Goal: Task Accomplishment & Management: Complete application form

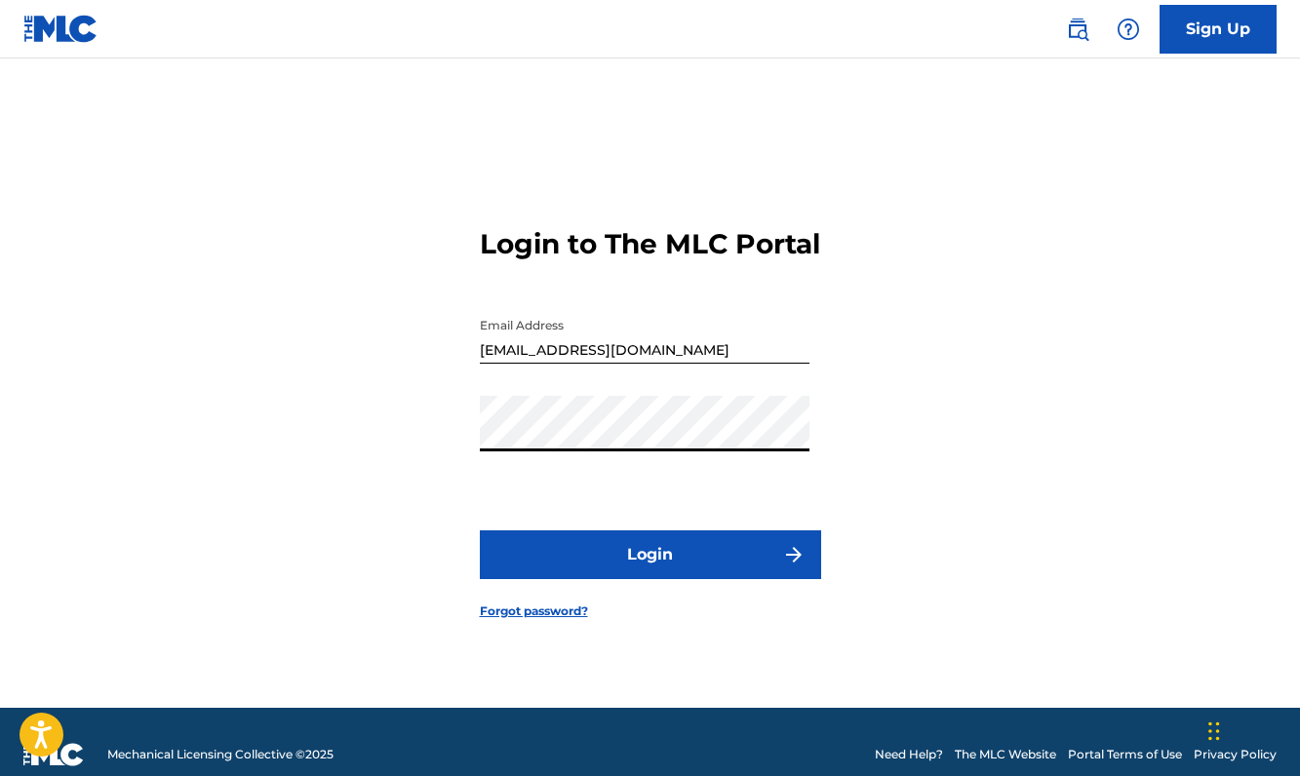
click at [635, 579] on button "Login" at bounding box center [650, 554] width 341 height 49
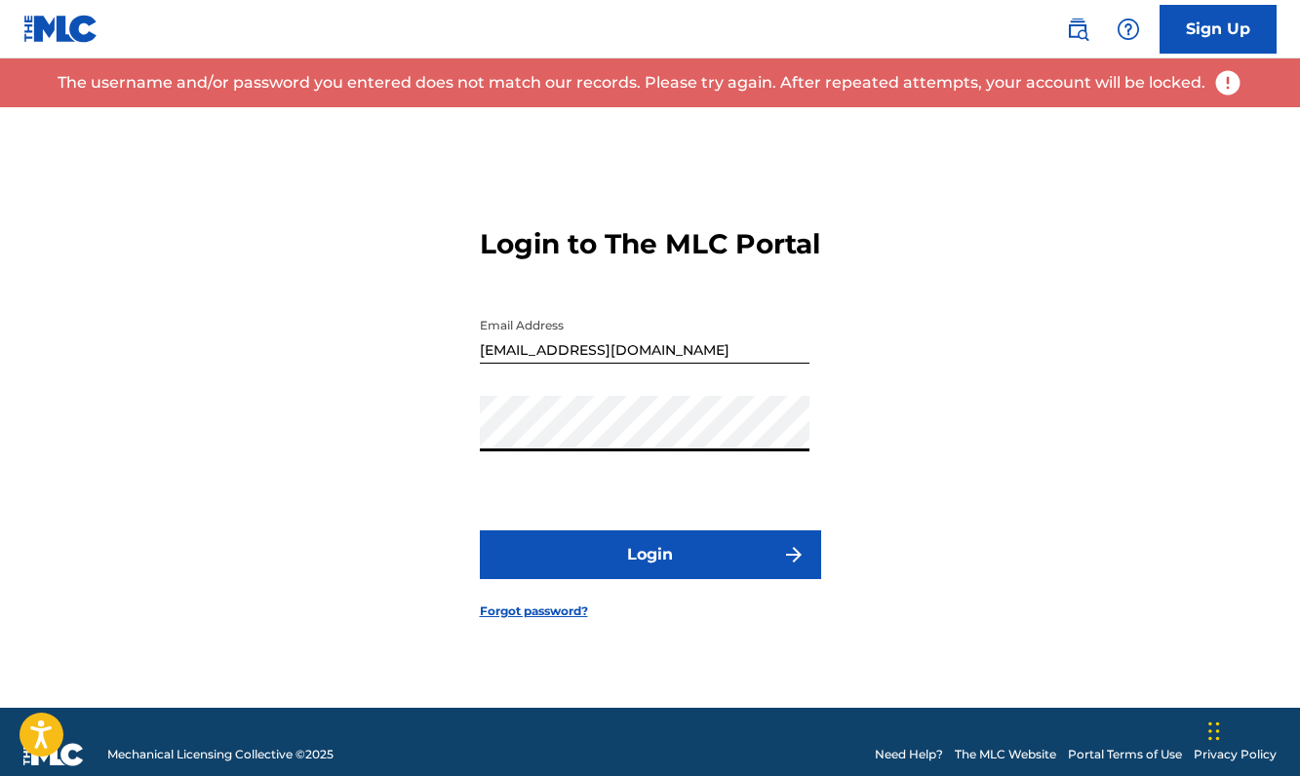
click at [369, 456] on div "Login to The MLC Portal Email Address [EMAIL_ADDRESS][DOMAIN_NAME] Password Log…" at bounding box center [650, 407] width 1300 height 601
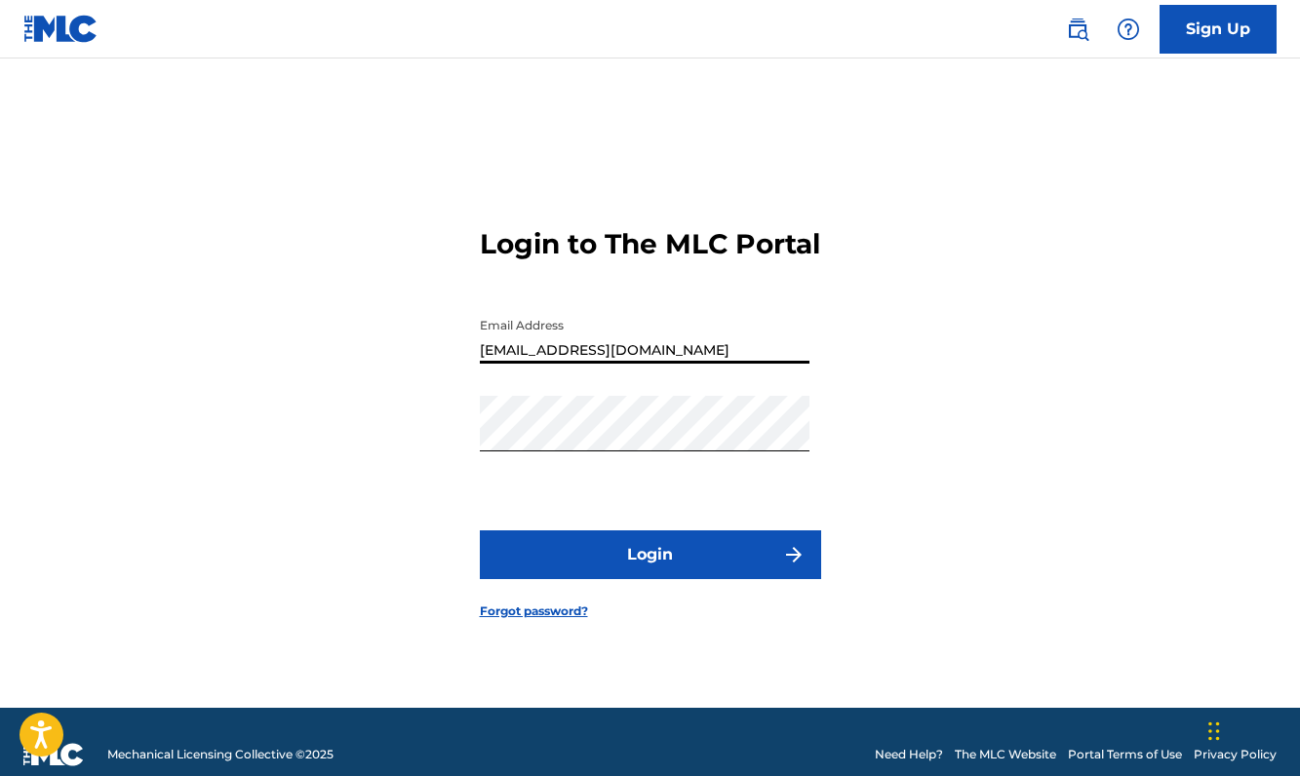
click at [547, 360] on input "[EMAIL_ADDRESS][DOMAIN_NAME]" at bounding box center [645, 336] width 330 height 56
type input "[EMAIL_ADDRESS][DOMAIN_NAME]"
click at [598, 548] on button "Login" at bounding box center [650, 554] width 341 height 49
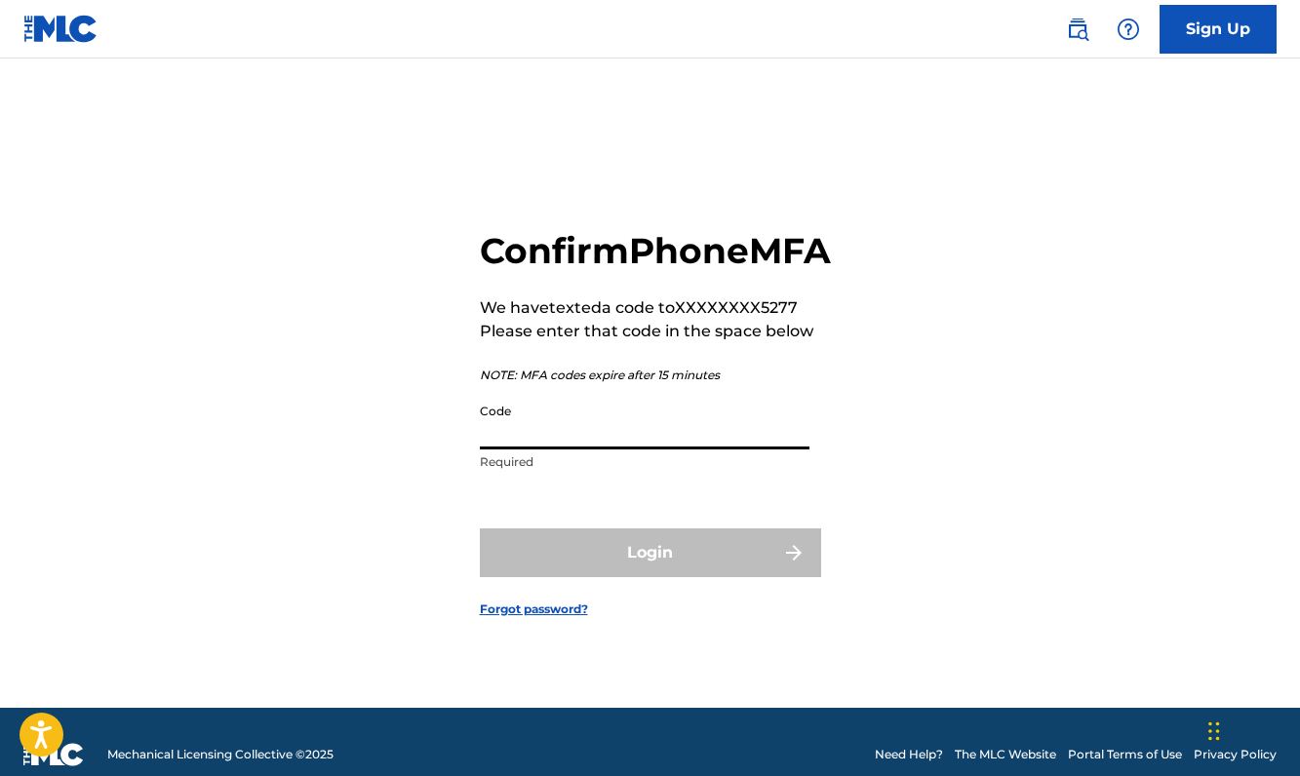
click at [594, 450] on input "Code" at bounding box center [645, 422] width 330 height 56
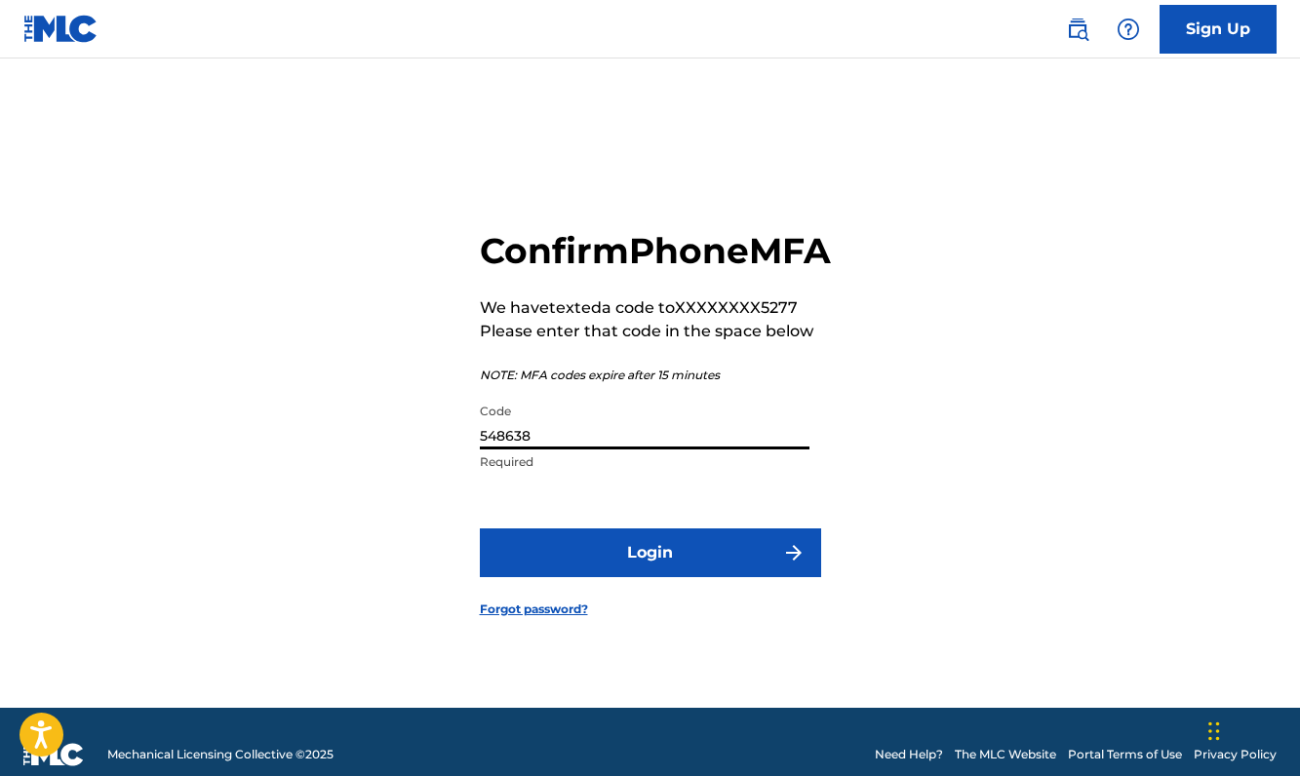
type input "548638"
click at [602, 577] on button "Login" at bounding box center [650, 553] width 341 height 49
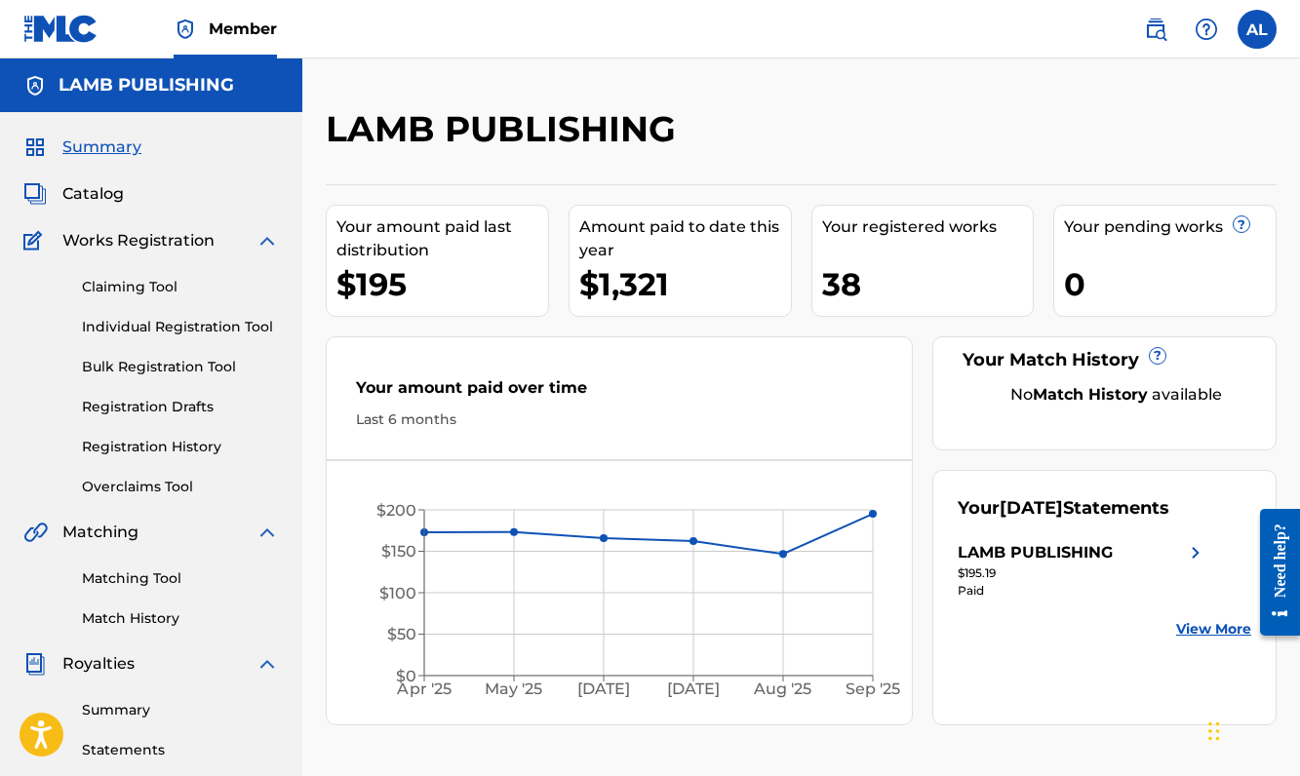
click at [209, 329] on link "Individual Registration Tool" at bounding box center [180, 327] width 197 height 20
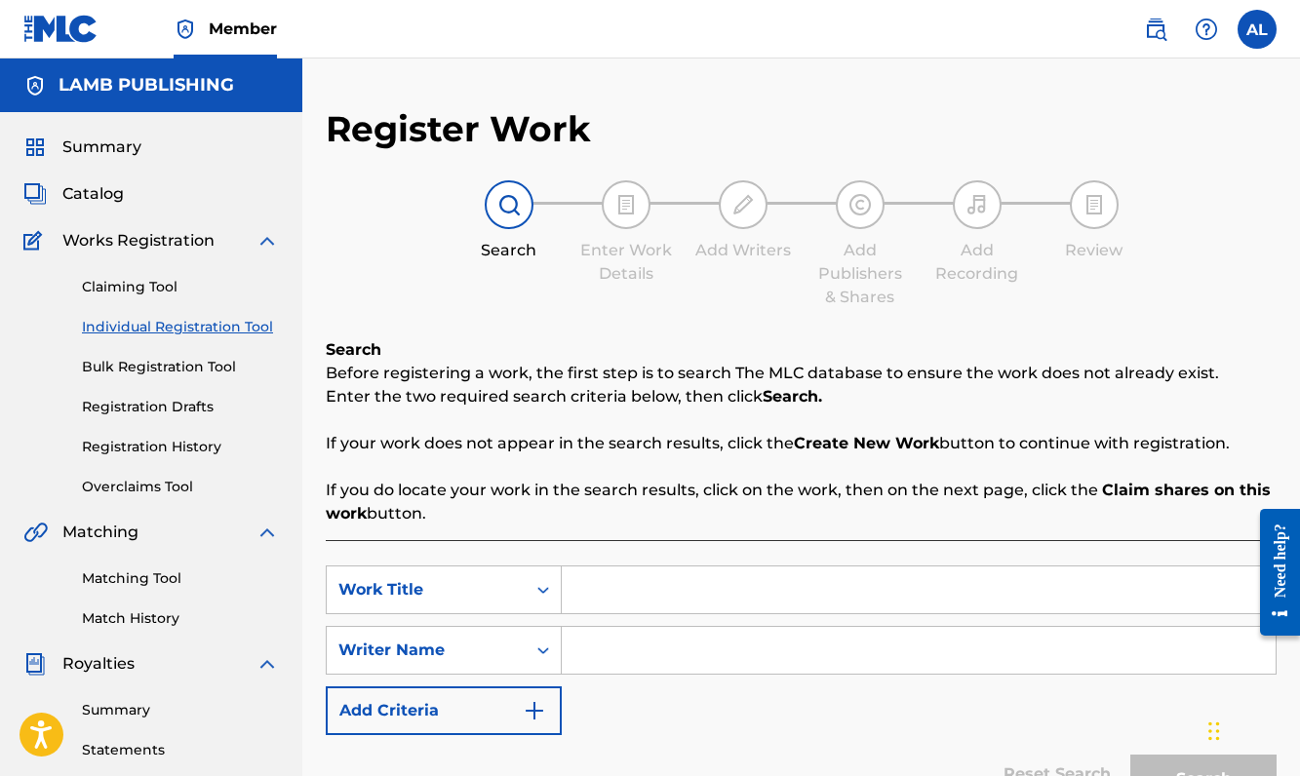
scroll to position [138, 0]
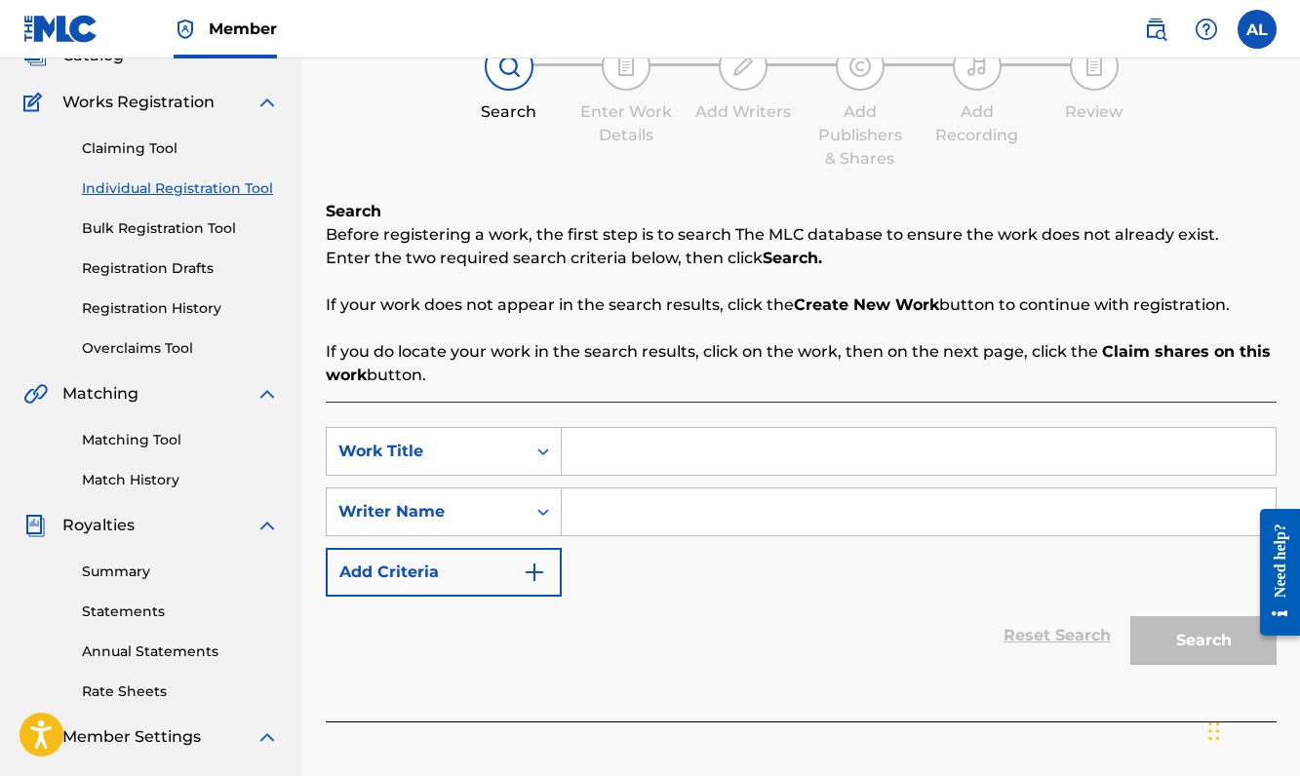
click at [603, 464] on input "Search Form" at bounding box center [919, 451] width 714 height 47
type input "[PERSON_NAME] Is the Only Way"
click at [772, 604] on div "Reset Search Search" at bounding box center [801, 636] width 951 height 78
click at [749, 516] on input "Search Form" at bounding box center [919, 512] width 714 height 47
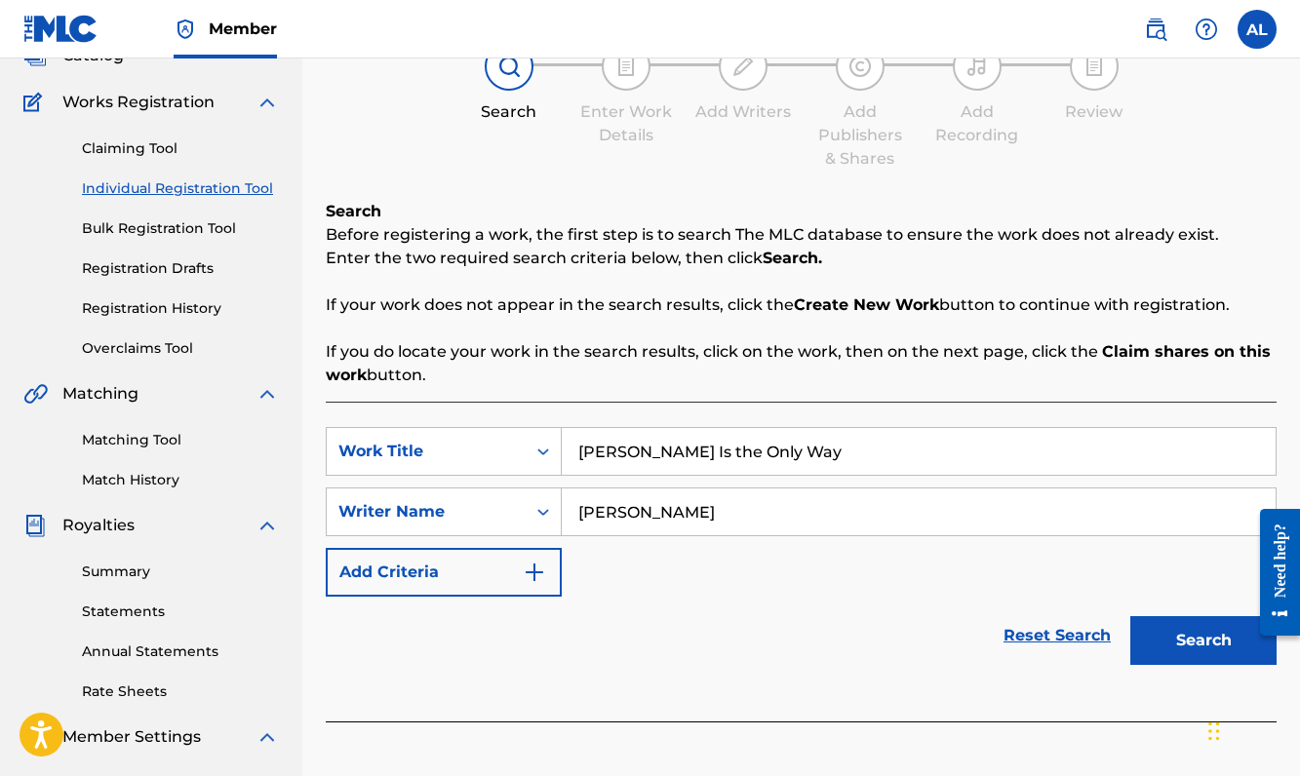
type input "[PERSON_NAME]"
click at [1182, 623] on button "Search" at bounding box center [1203, 640] width 146 height 49
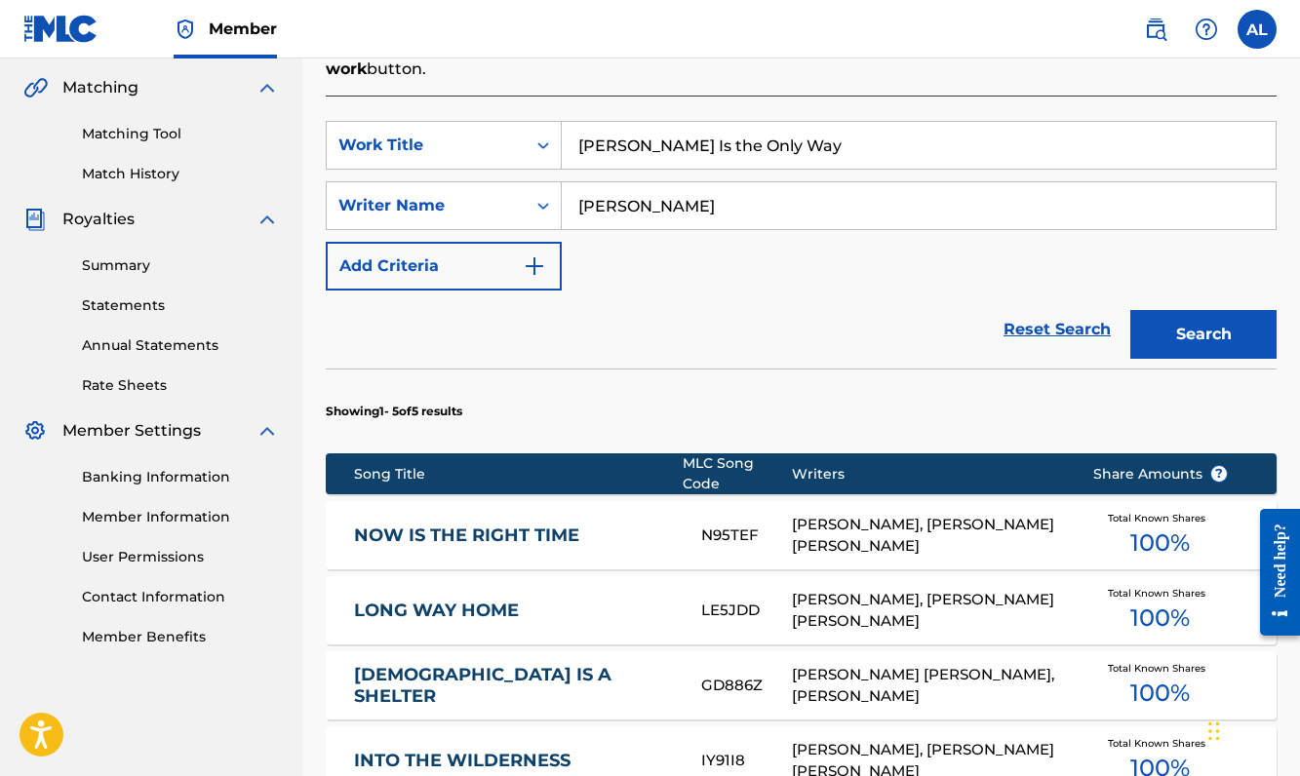
scroll to position [447, 0]
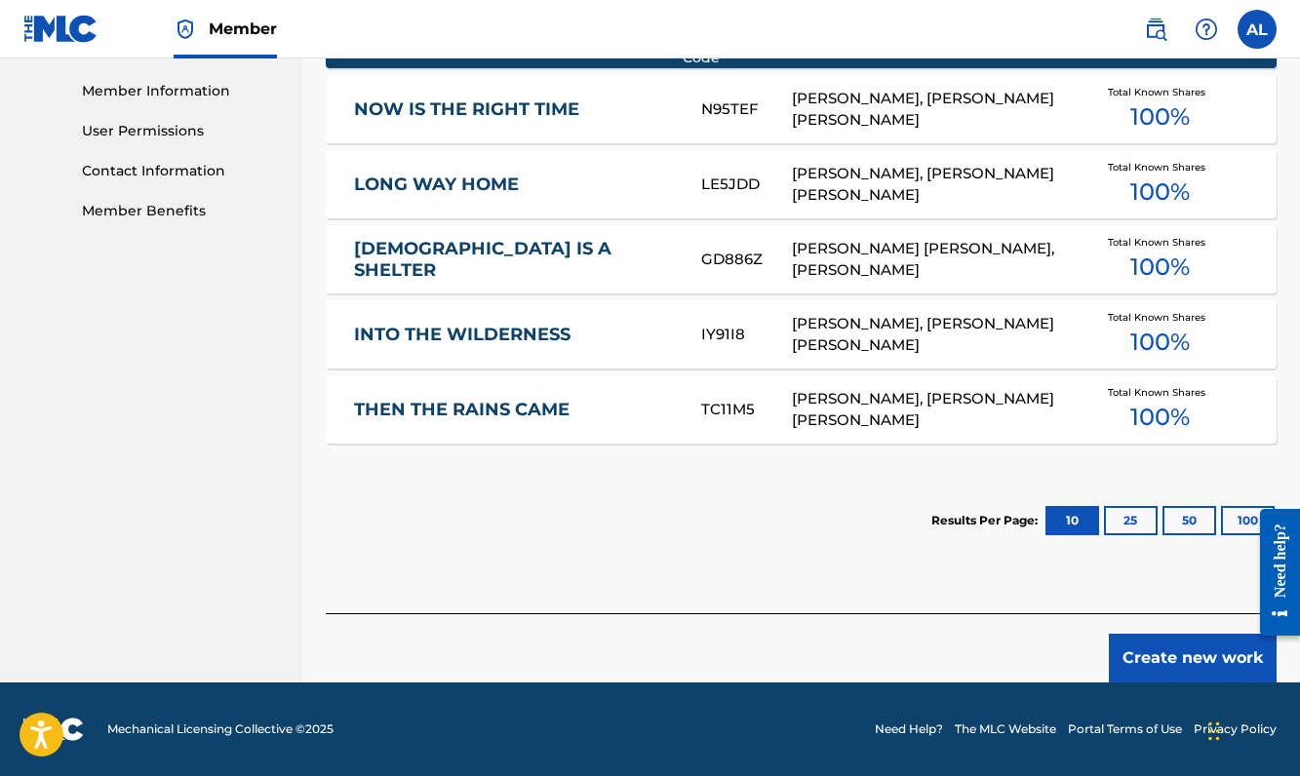
click at [1191, 649] on button "Create new work" at bounding box center [1193, 658] width 168 height 49
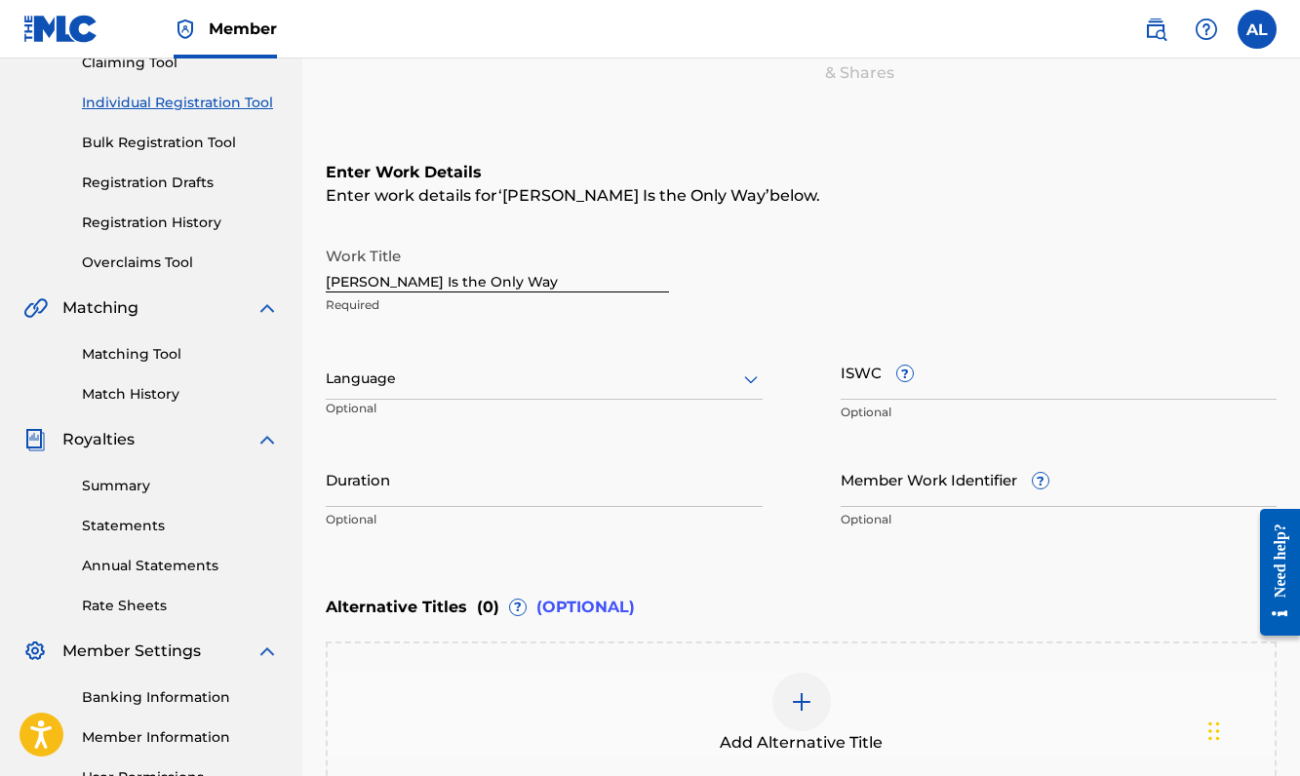
scroll to position [223, 0]
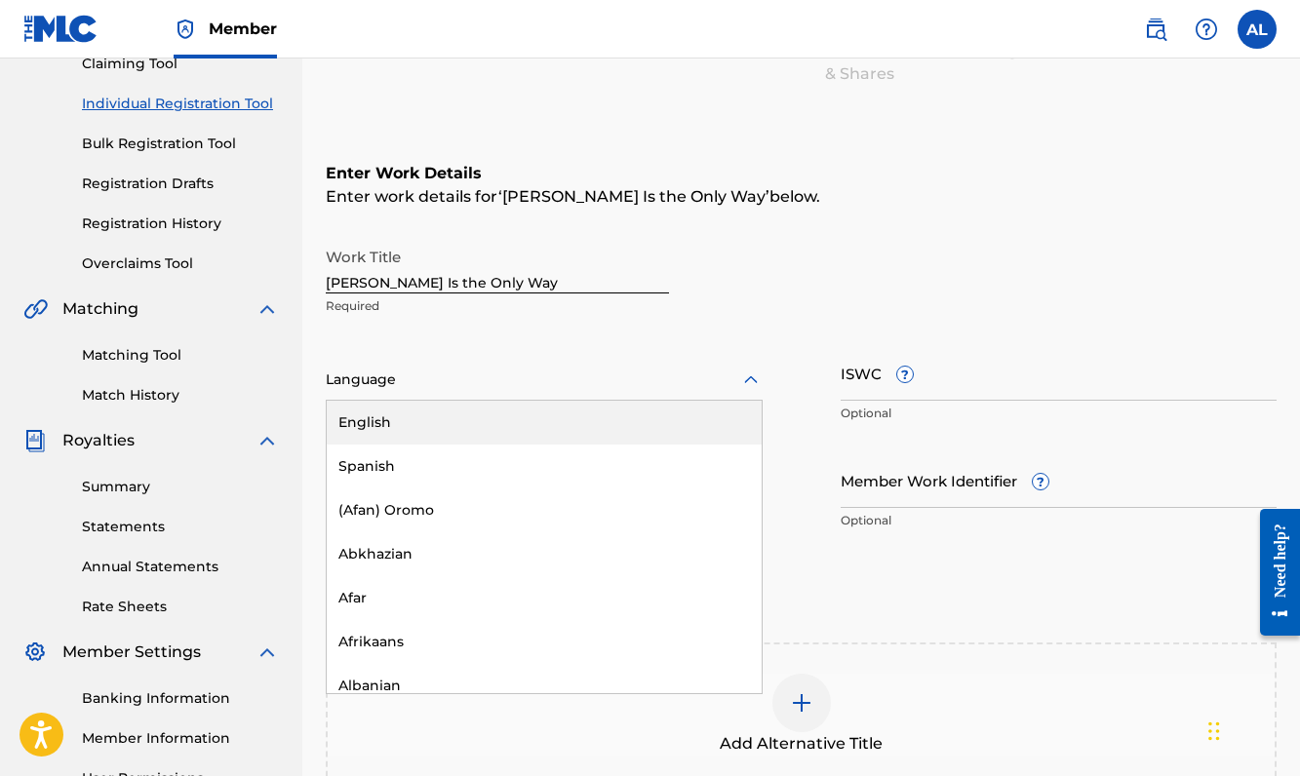
click at [514, 385] on div at bounding box center [544, 380] width 437 height 24
click at [508, 420] on div "English" at bounding box center [544, 423] width 435 height 44
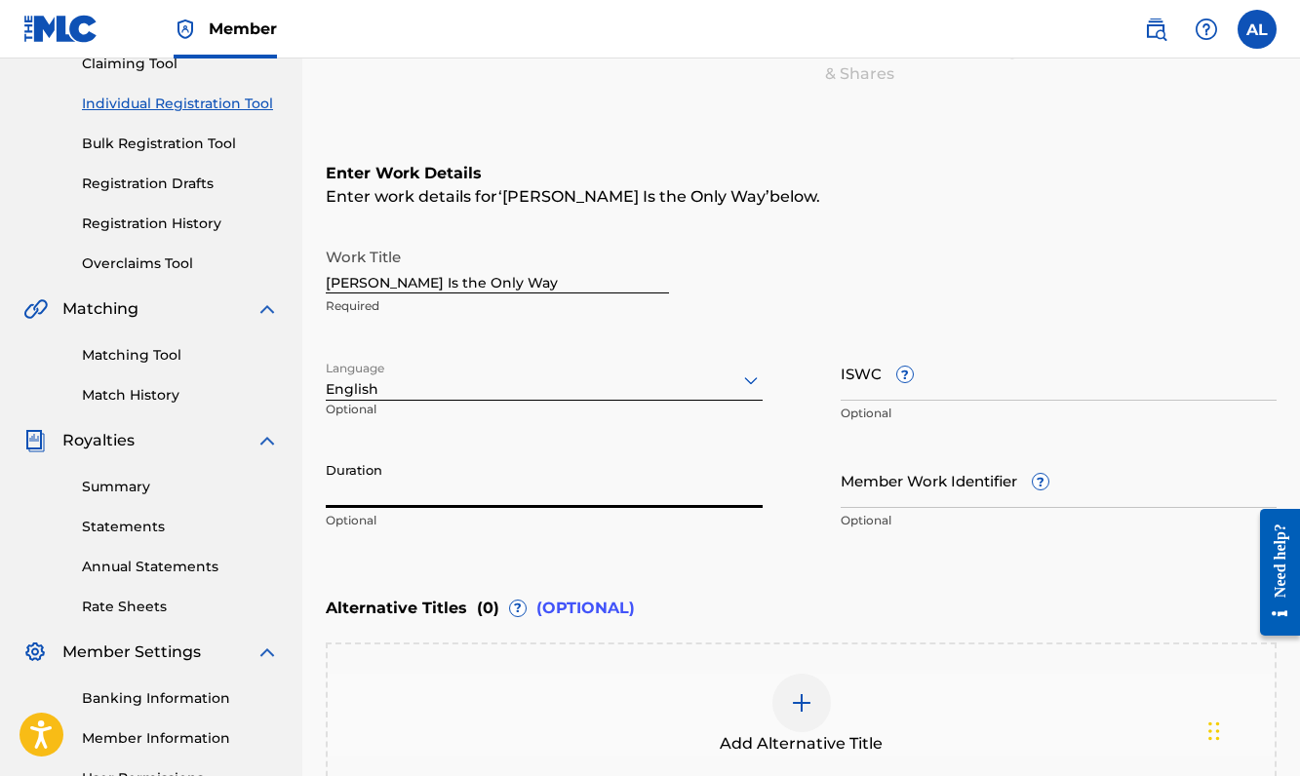
click at [620, 484] on input "Duration" at bounding box center [544, 480] width 437 height 56
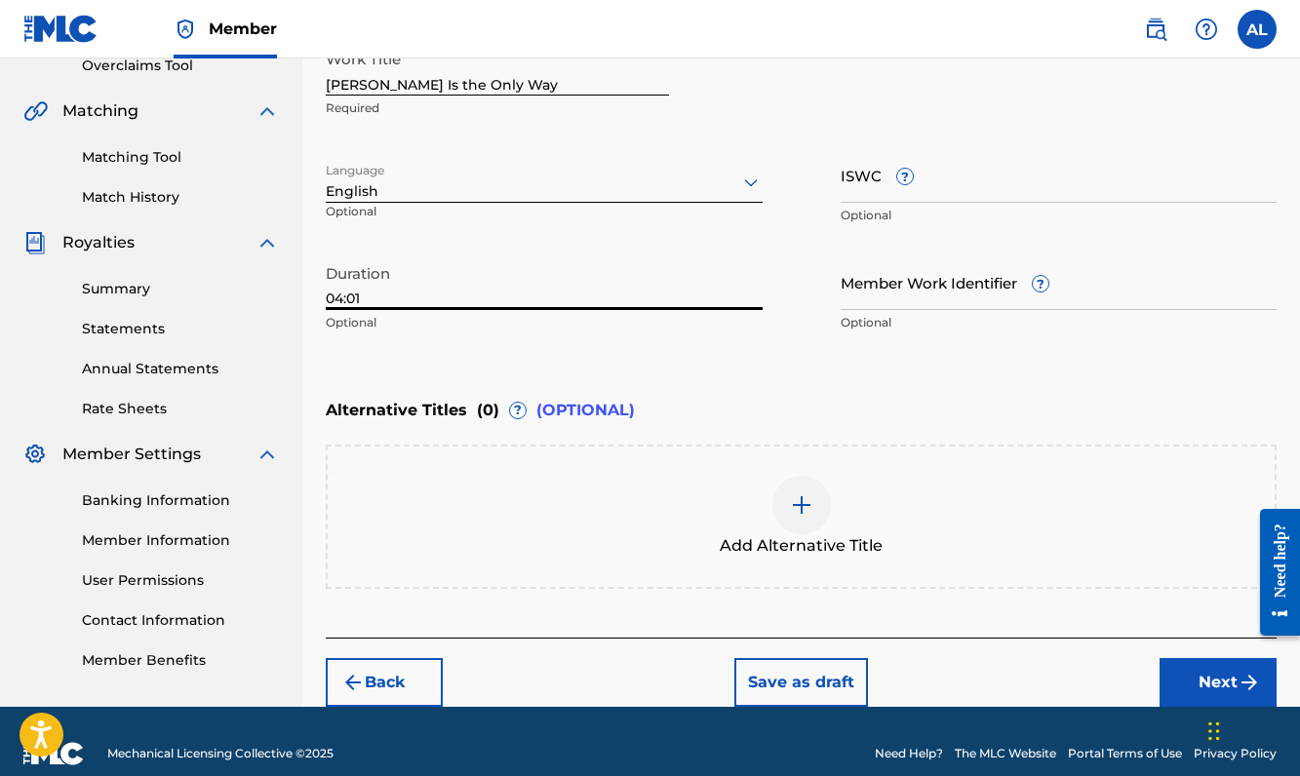
scroll to position [421, 0]
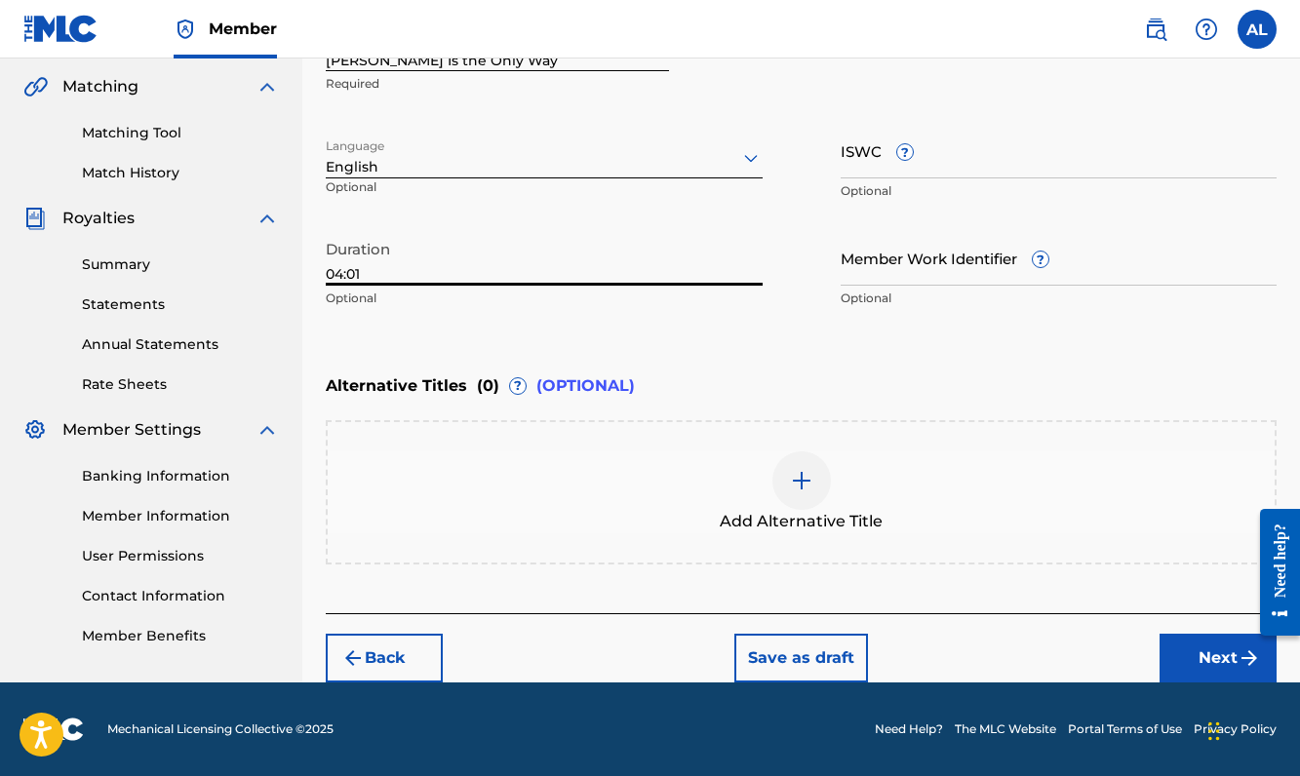
type input "04:01"
click at [1216, 647] on button "Next" at bounding box center [1217, 658] width 117 height 49
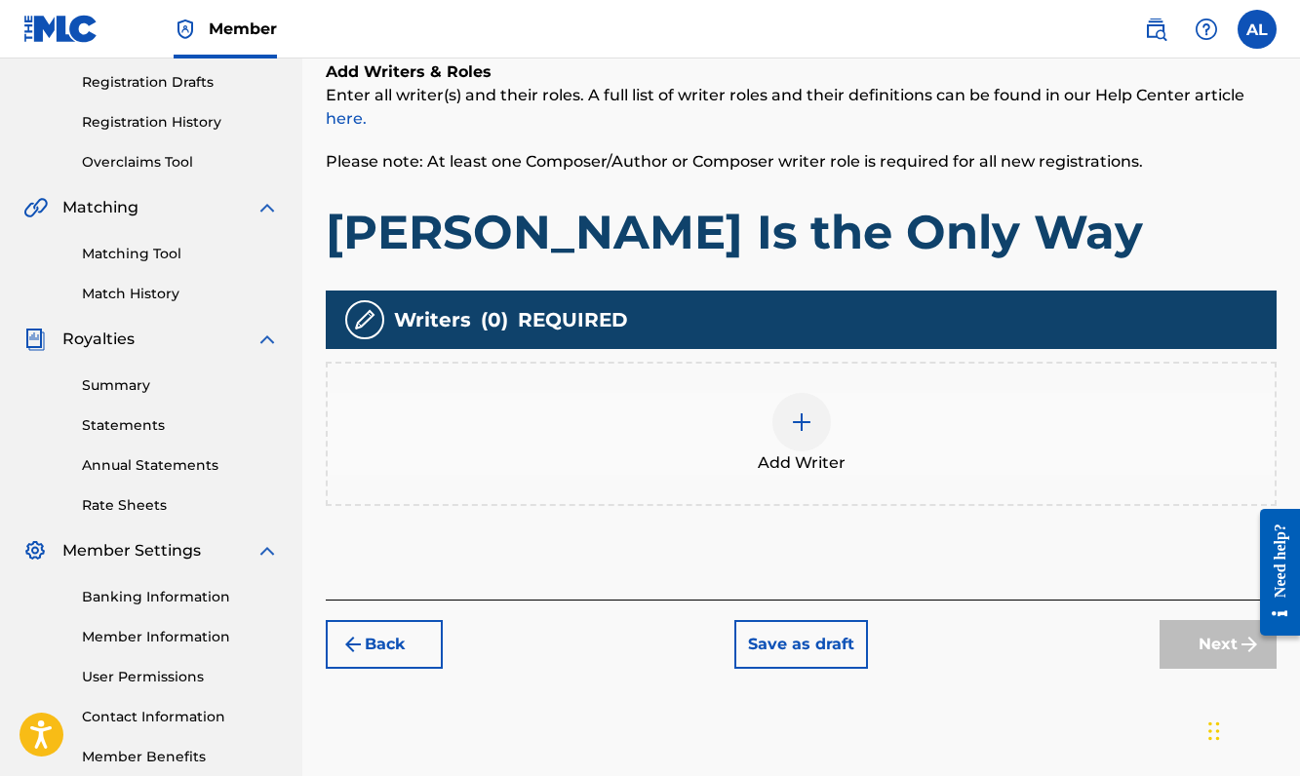
scroll to position [319, 0]
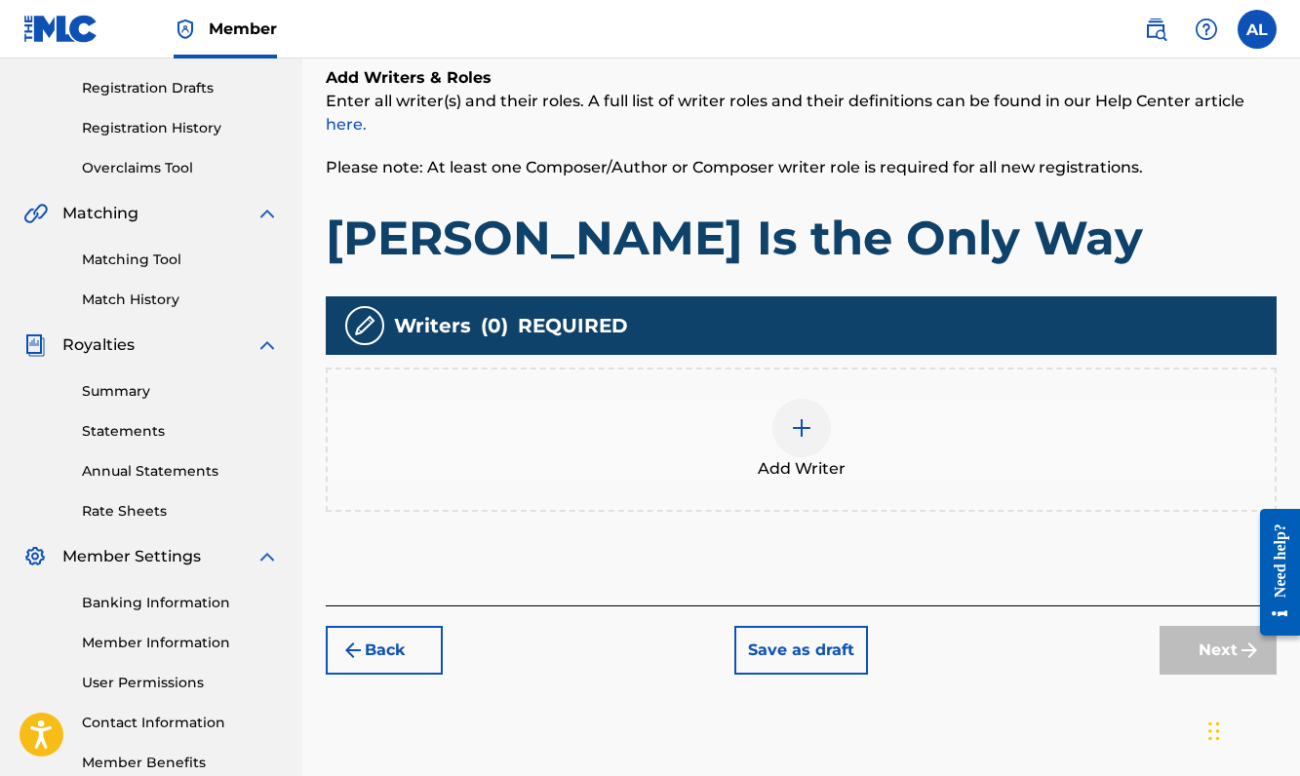
click at [805, 430] on img at bounding box center [801, 427] width 23 height 23
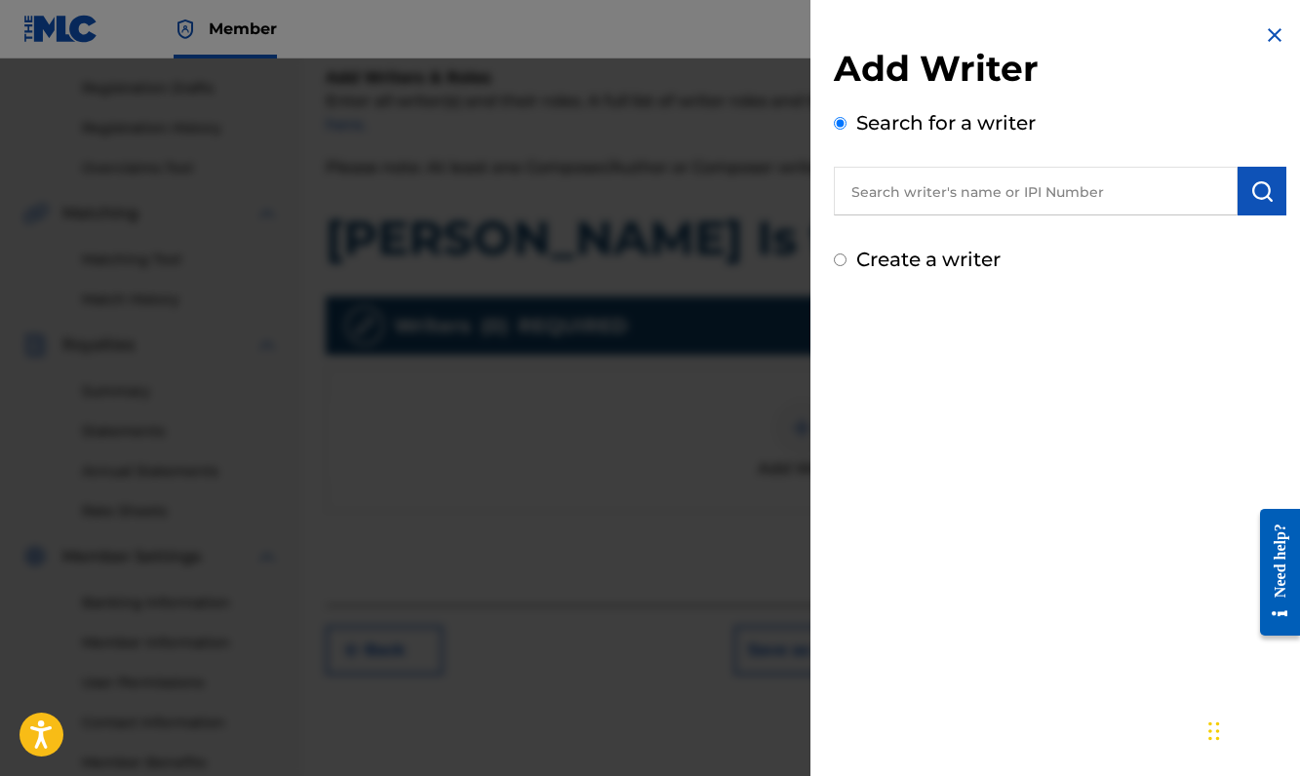
click at [904, 195] on input "text" at bounding box center [1036, 191] width 404 height 49
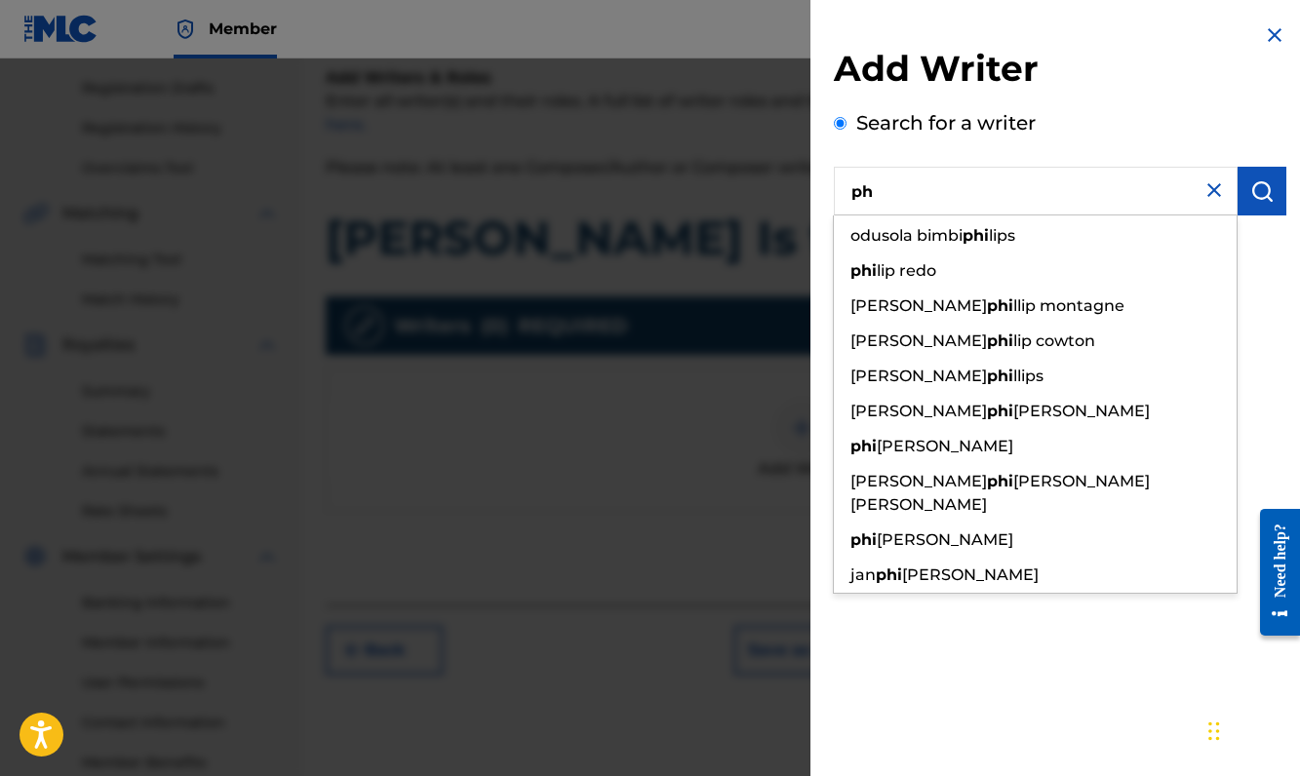
type input "p"
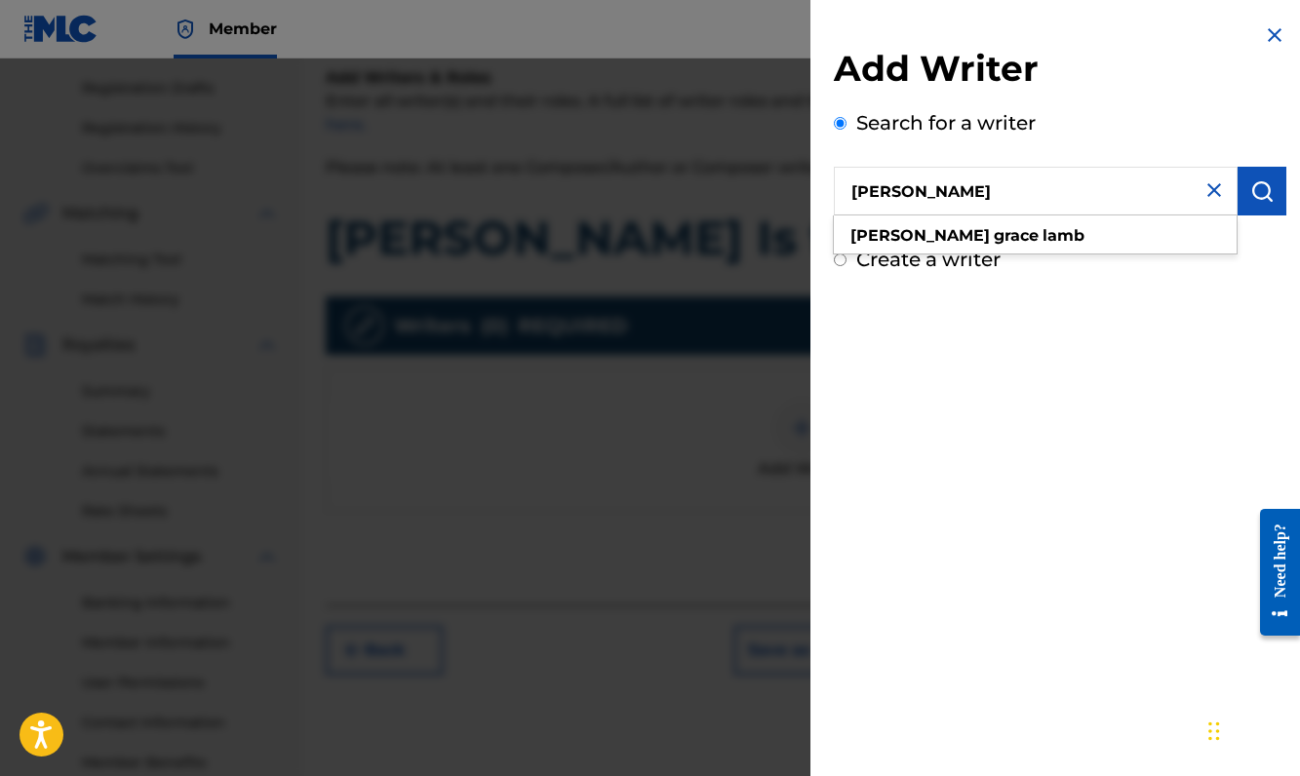
type input "[PERSON_NAME]"
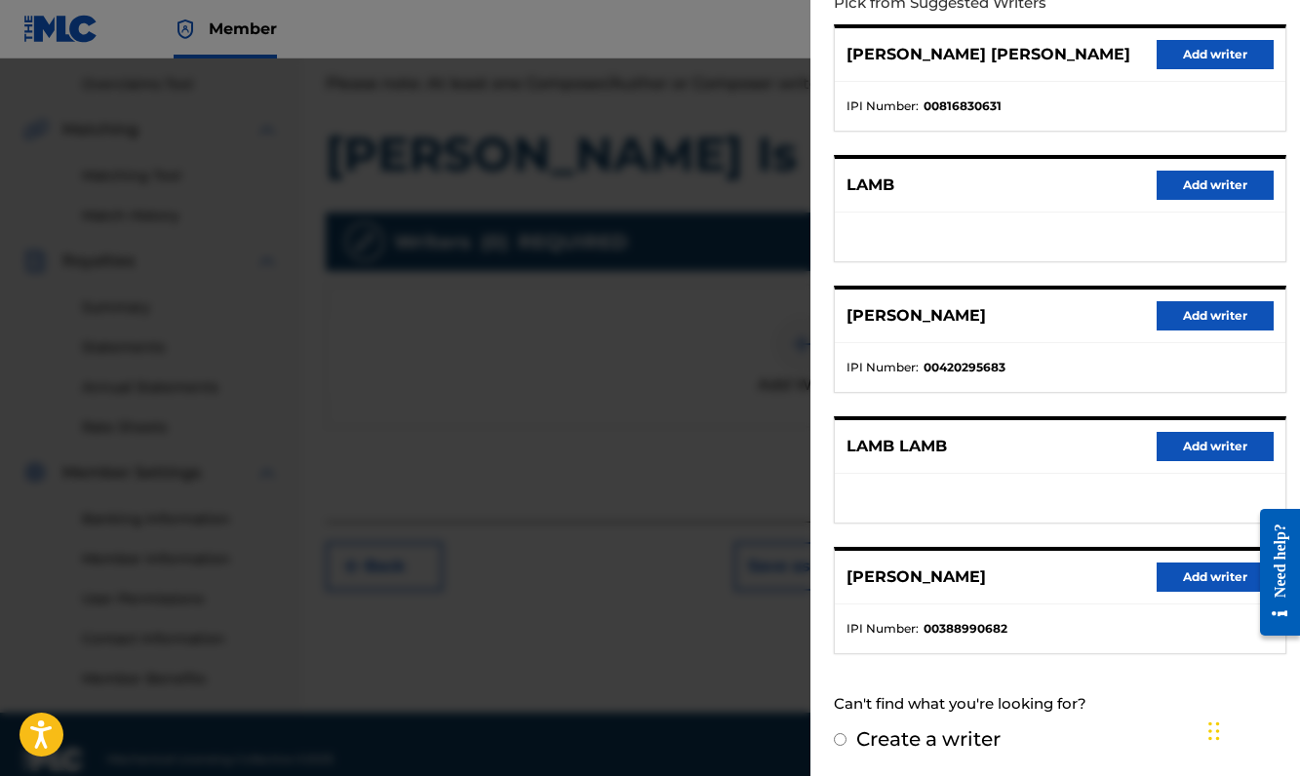
scroll to position [420, 0]
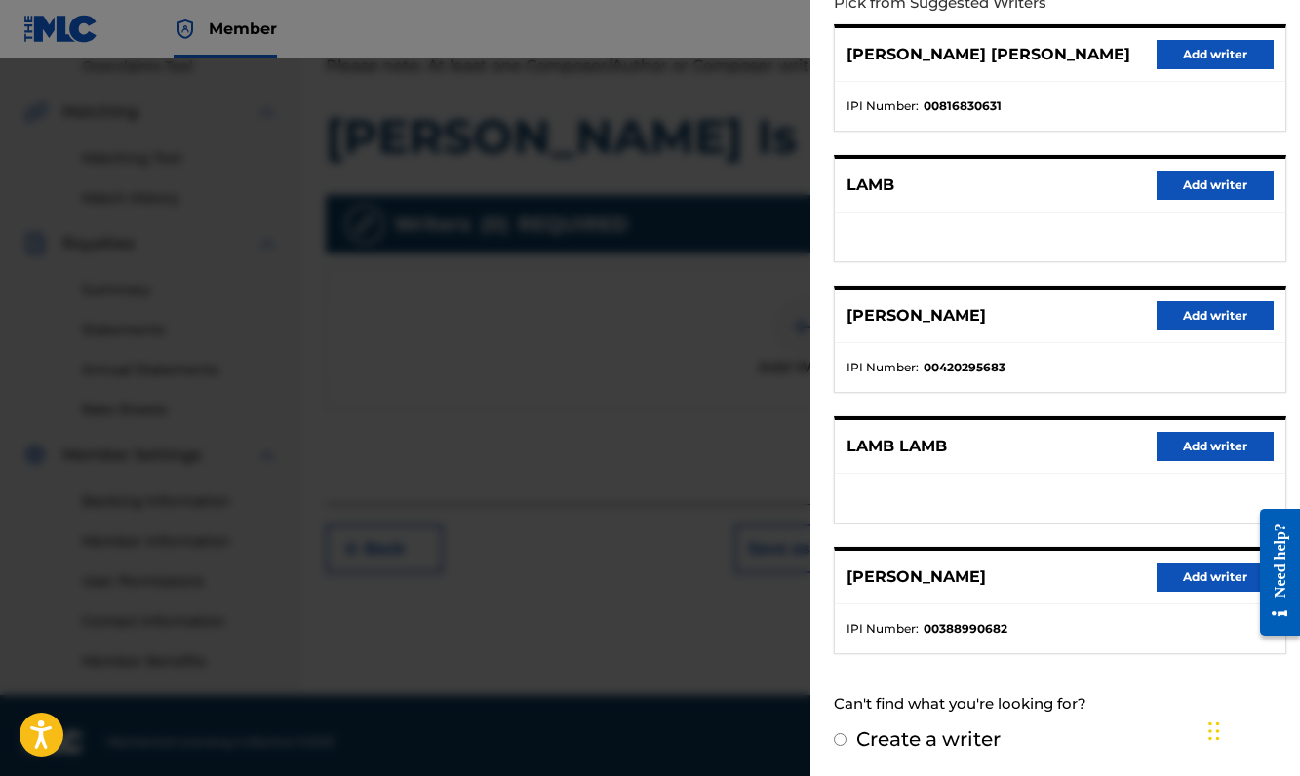
click at [1185, 577] on button "Add writer" at bounding box center [1215, 577] width 117 height 29
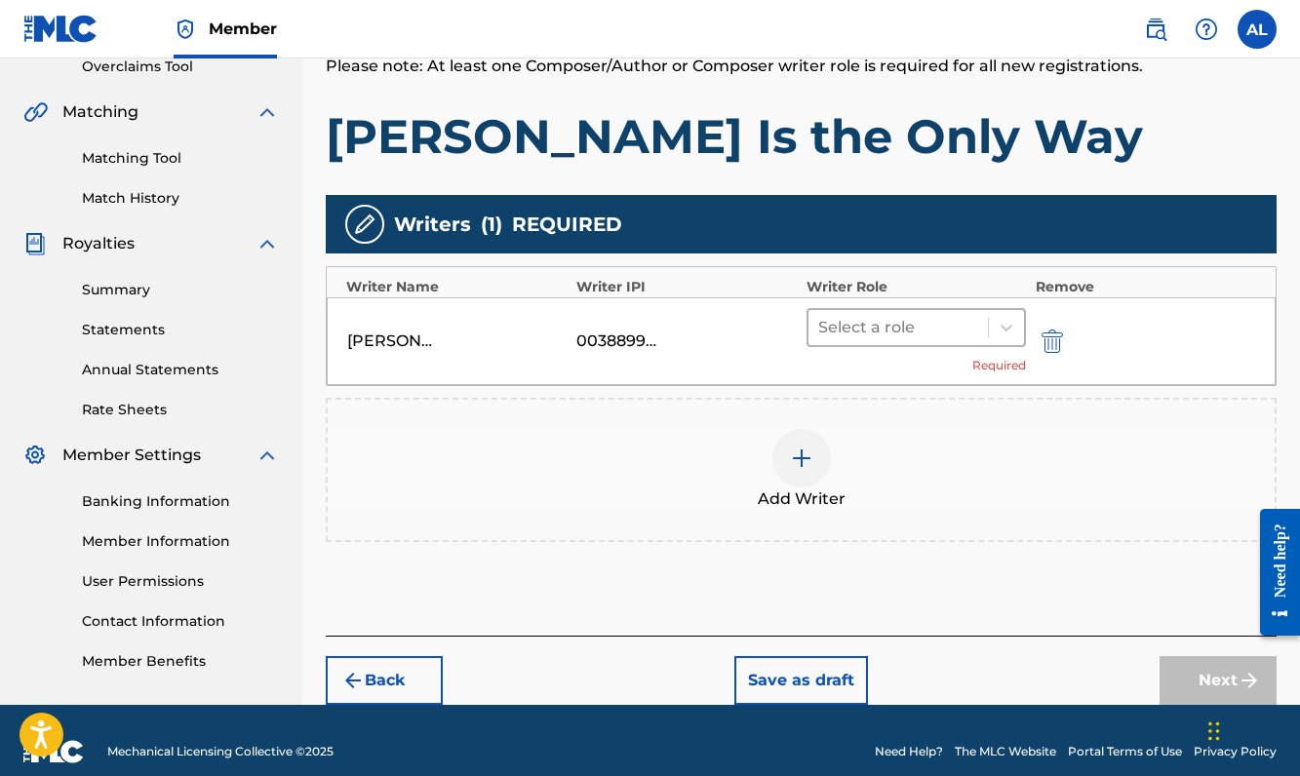
click at [959, 319] on div at bounding box center [898, 327] width 160 height 27
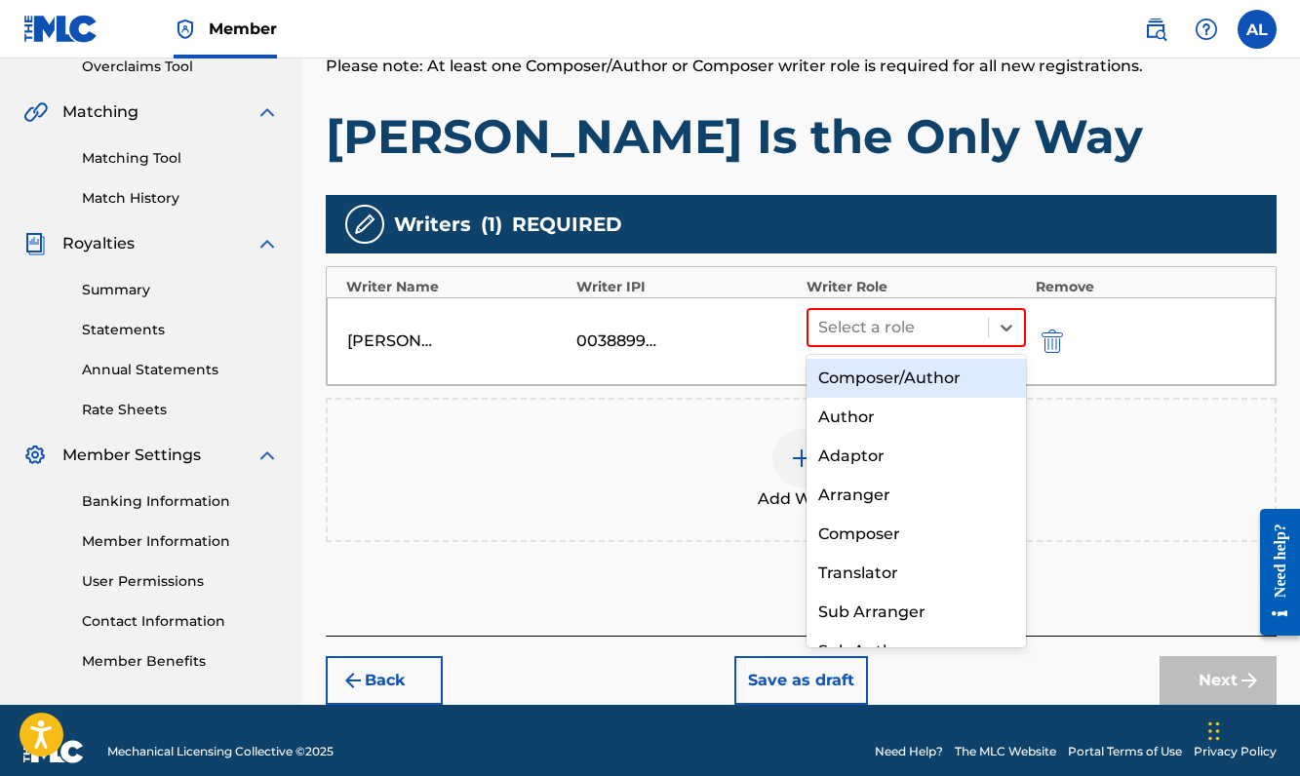
click at [963, 384] on div "Composer/Author" at bounding box center [915, 378] width 219 height 39
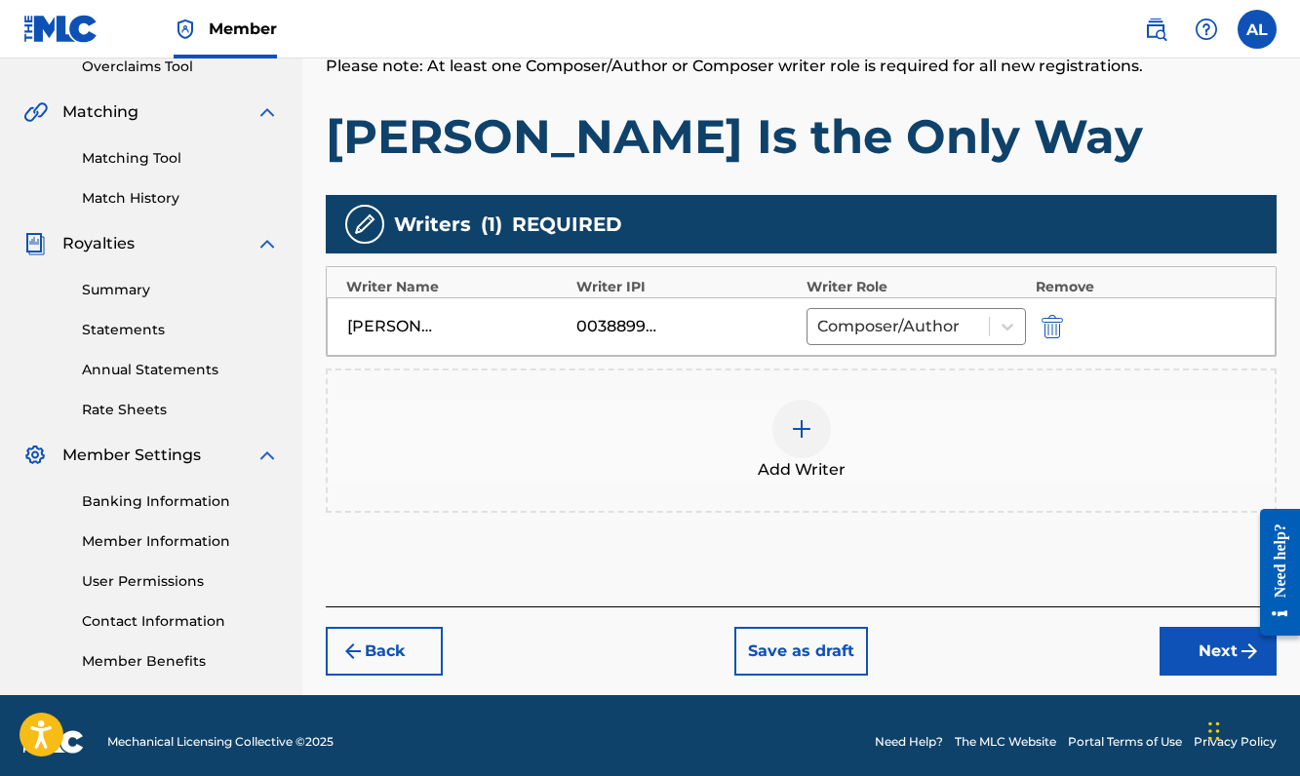
click at [799, 423] on img at bounding box center [801, 428] width 23 height 23
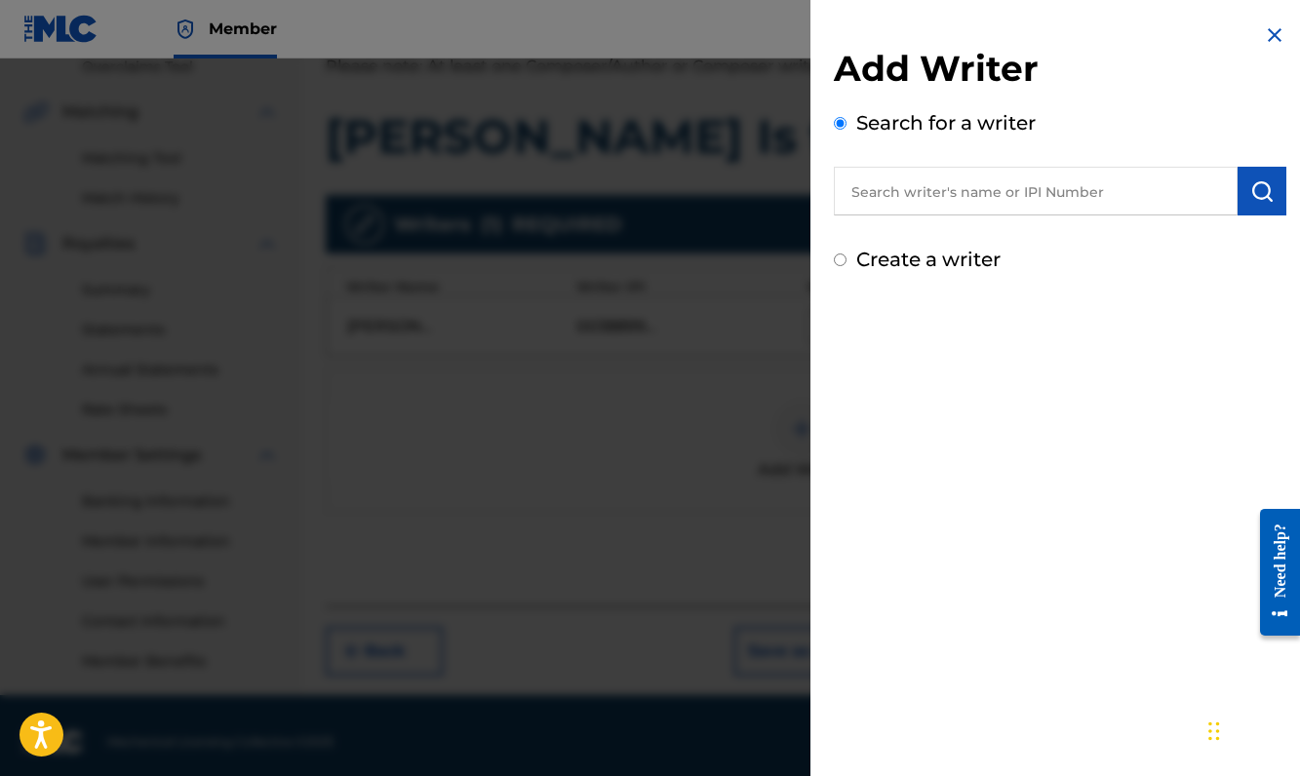
click at [1019, 203] on input "text" at bounding box center [1036, 191] width 404 height 49
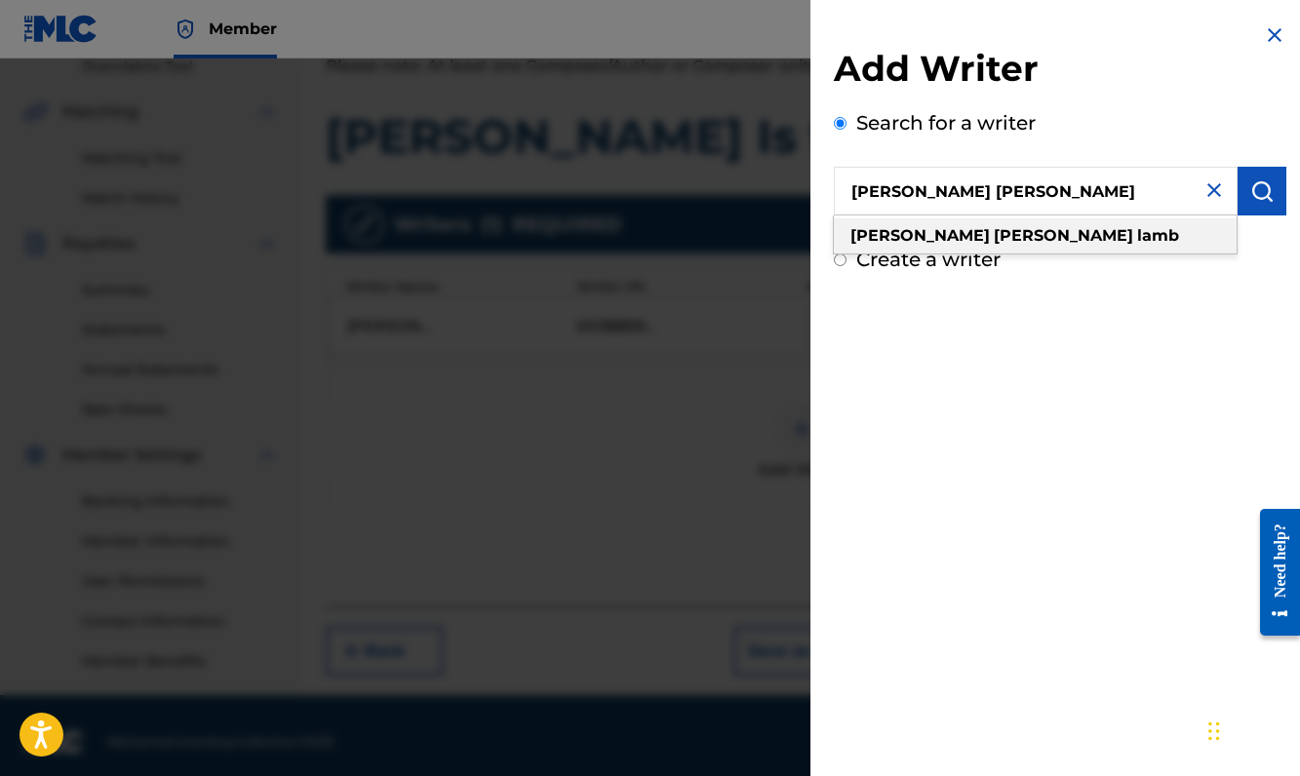
click at [1077, 233] on div "[PERSON_NAME] [PERSON_NAME]" at bounding box center [1035, 235] width 403 height 35
type input "[PERSON_NAME] [PERSON_NAME]"
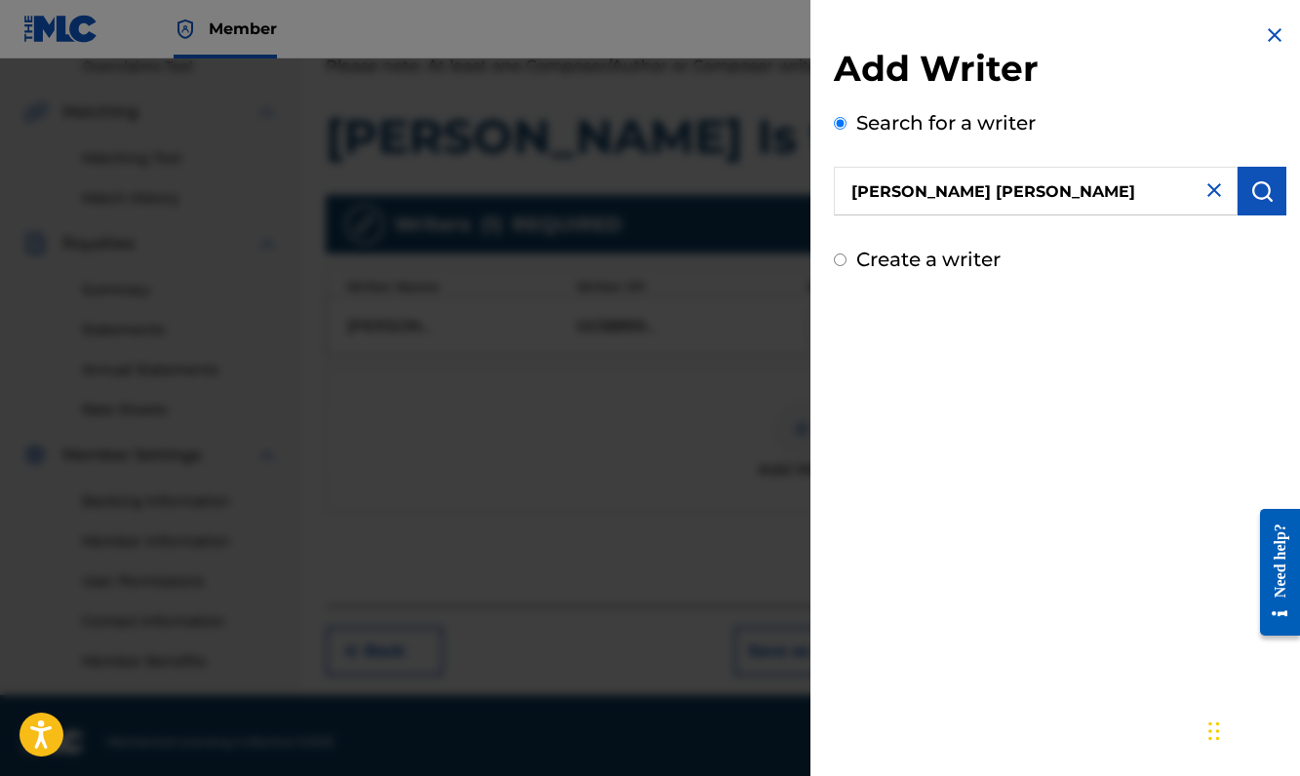
click at [1255, 191] on img "submit" at bounding box center [1261, 190] width 23 height 23
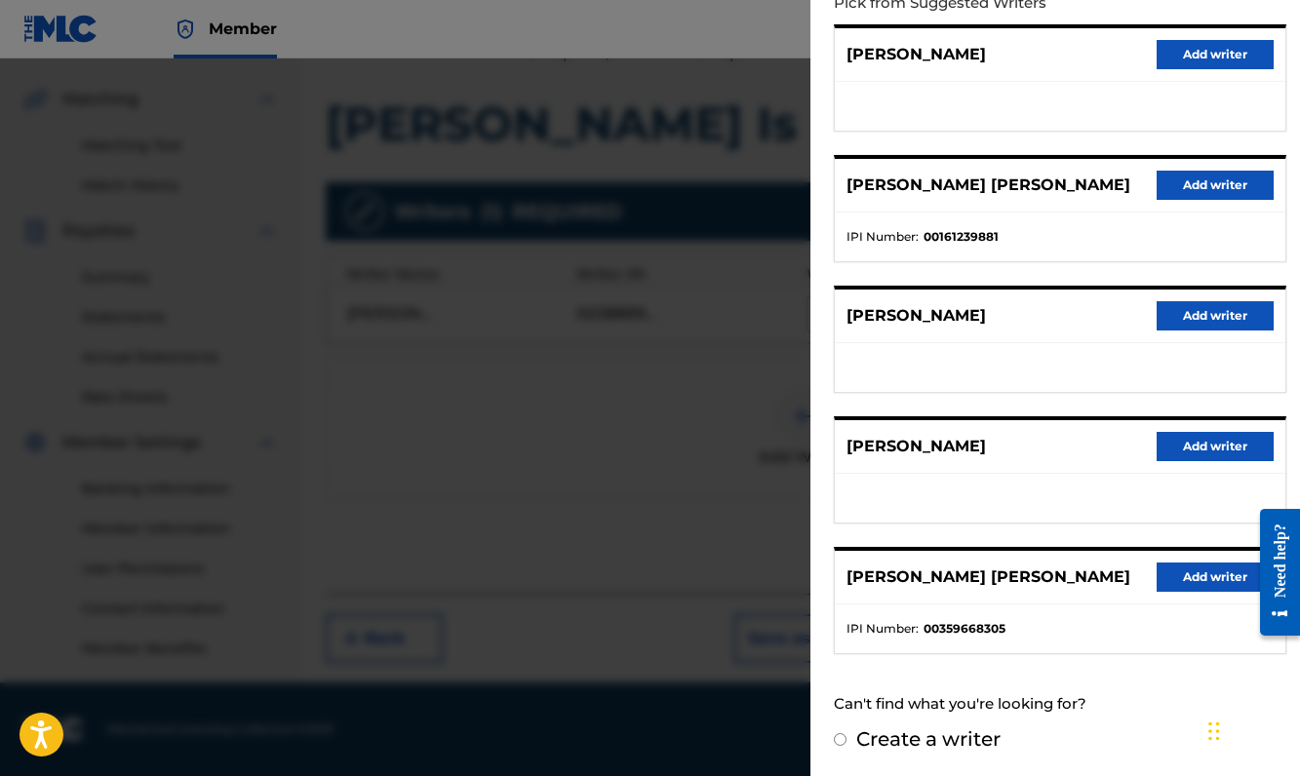
scroll to position [433, 0]
click at [1176, 572] on button "Add writer" at bounding box center [1215, 577] width 117 height 29
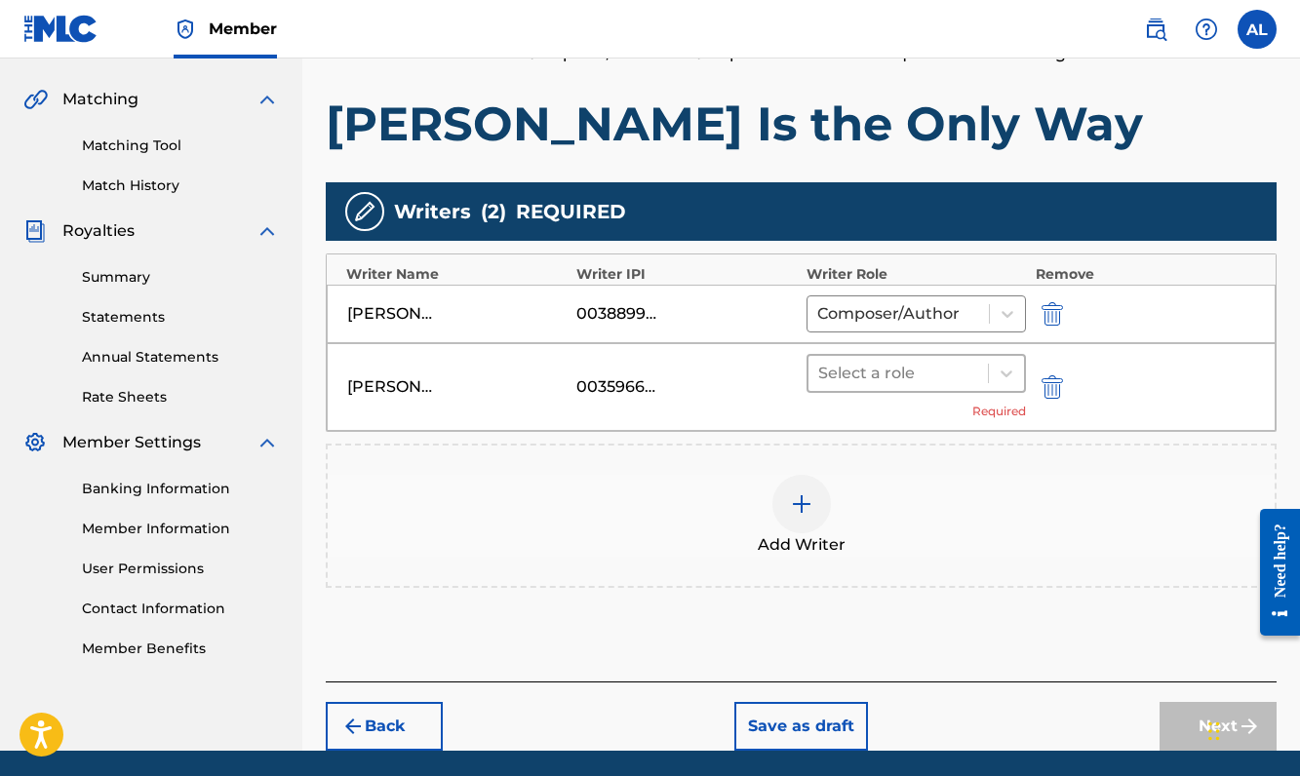
click at [955, 377] on div at bounding box center [898, 373] width 160 height 27
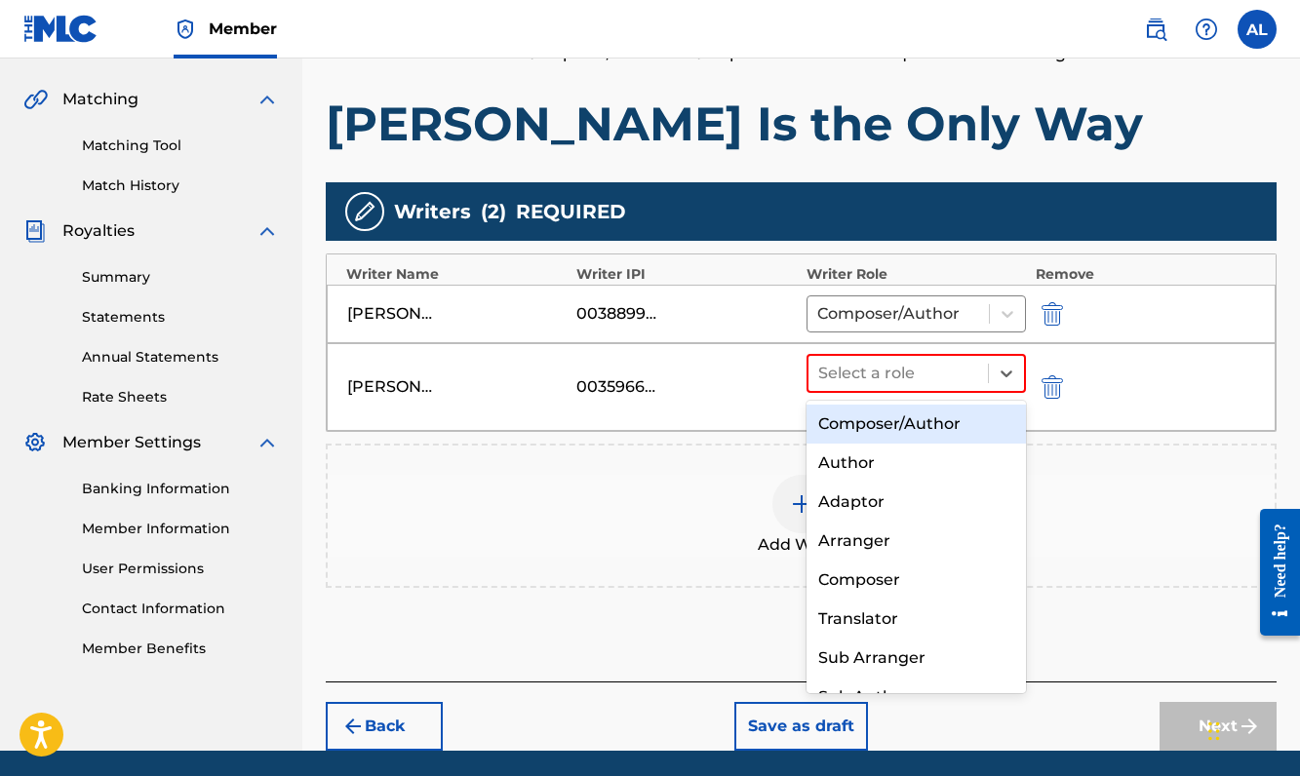
click at [945, 430] on div "Composer/Author" at bounding box center [915, 424] width 219 height 39
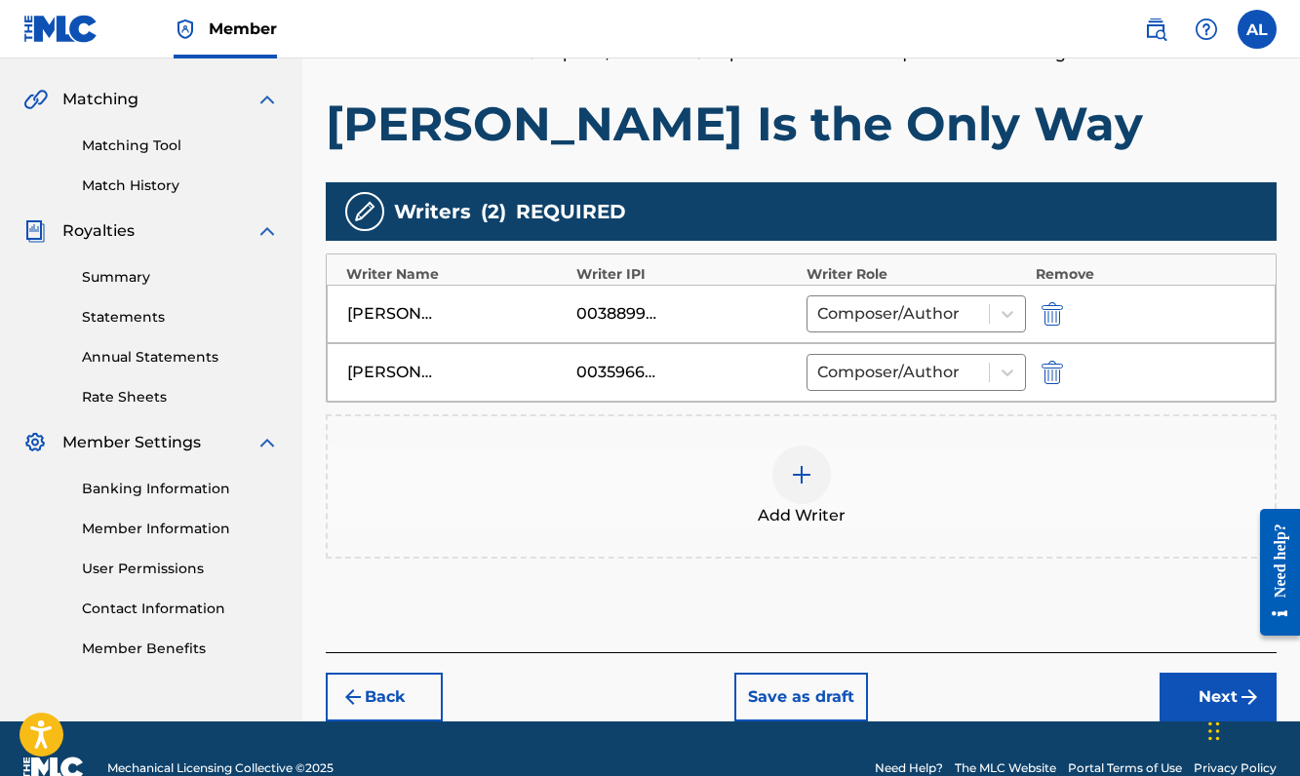
click at [1190, 692] on button "Next" at bounding box center [1217, 697] width 117 height 49
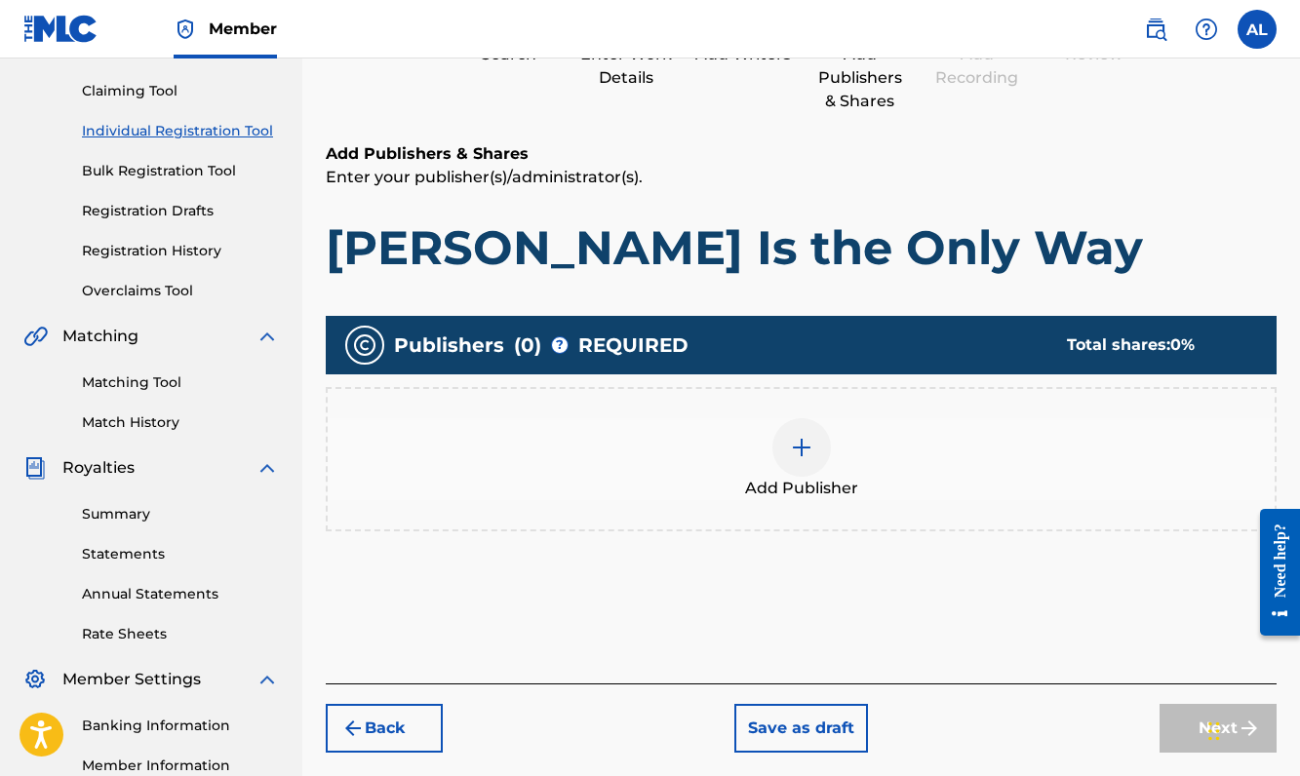
scroll to position [246, 0]
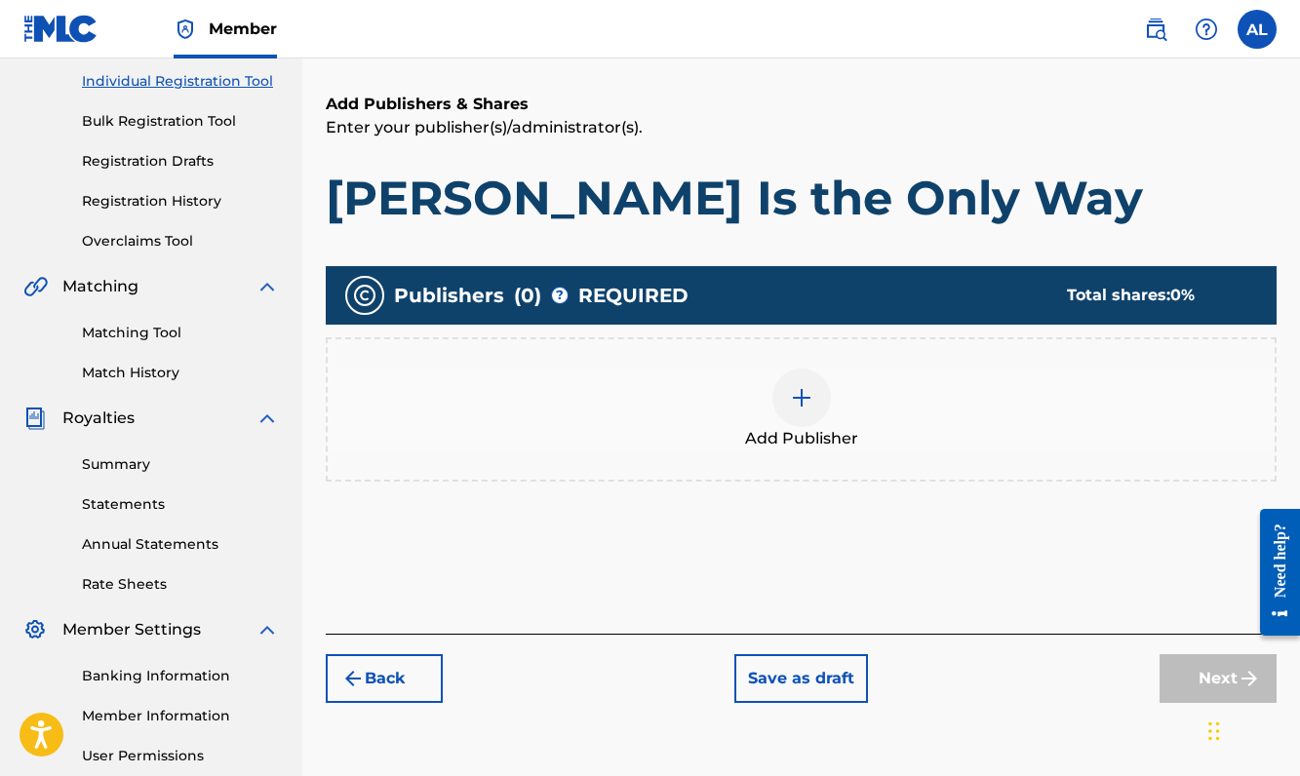
click at [804, 392] on img at bounding box center [801, 397] width 23 height 23
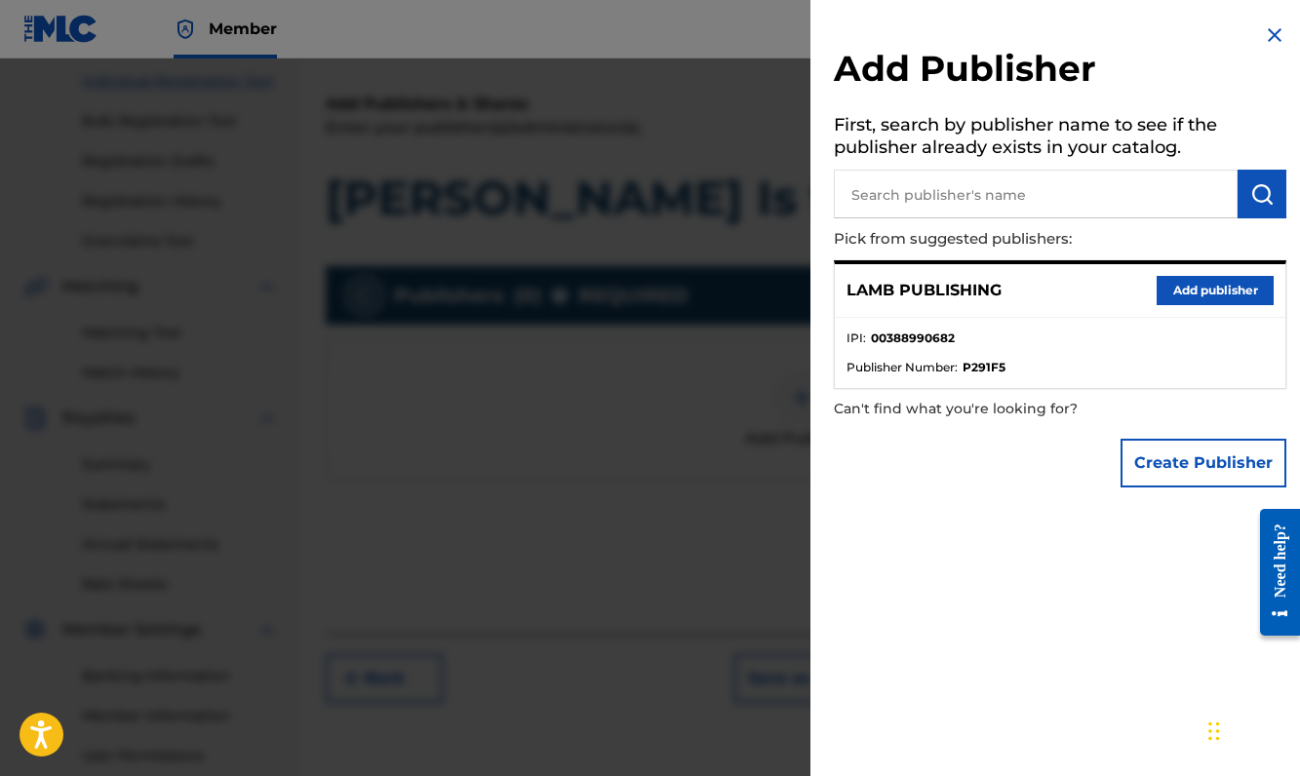
click at [1193, 294] on button "Add publisher" at bounding box center [1215, 290] width 117 height 29
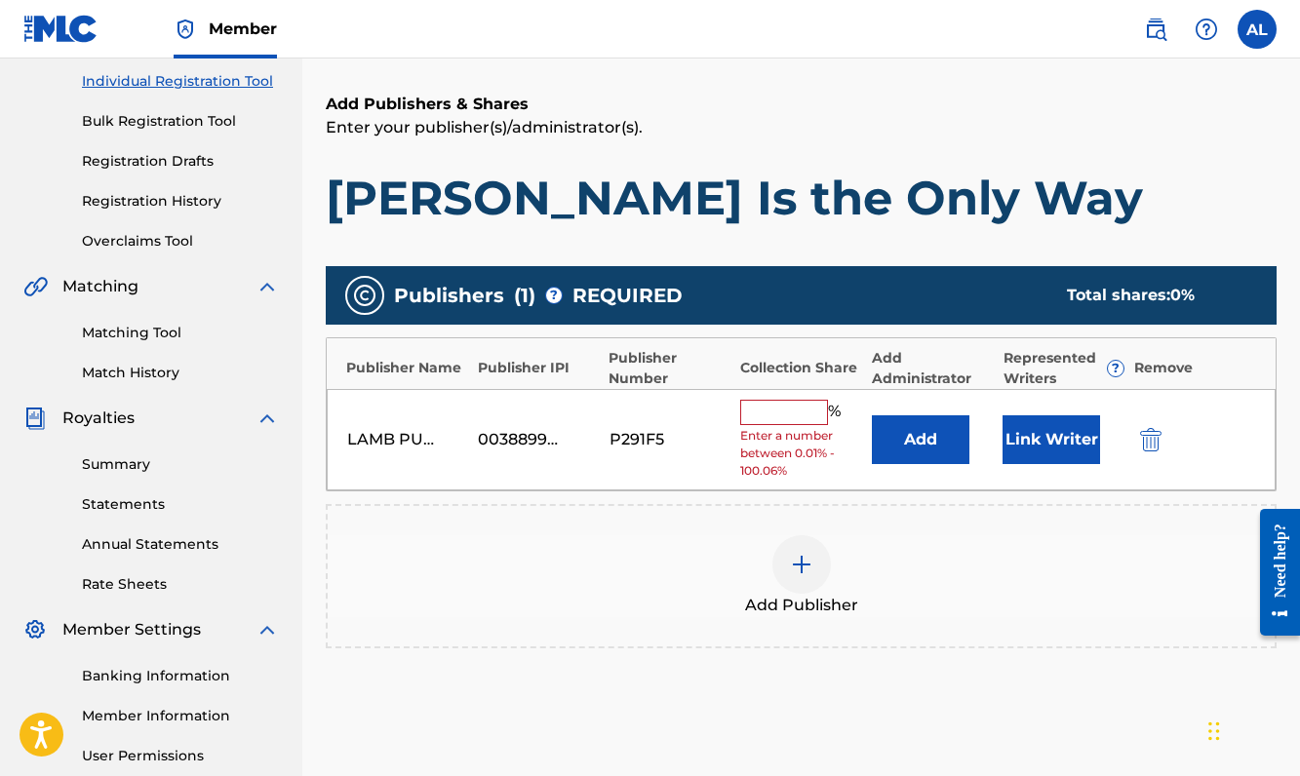
click at [805, 403] on input "text" at bounding box center [784, 412] width 88 height 25
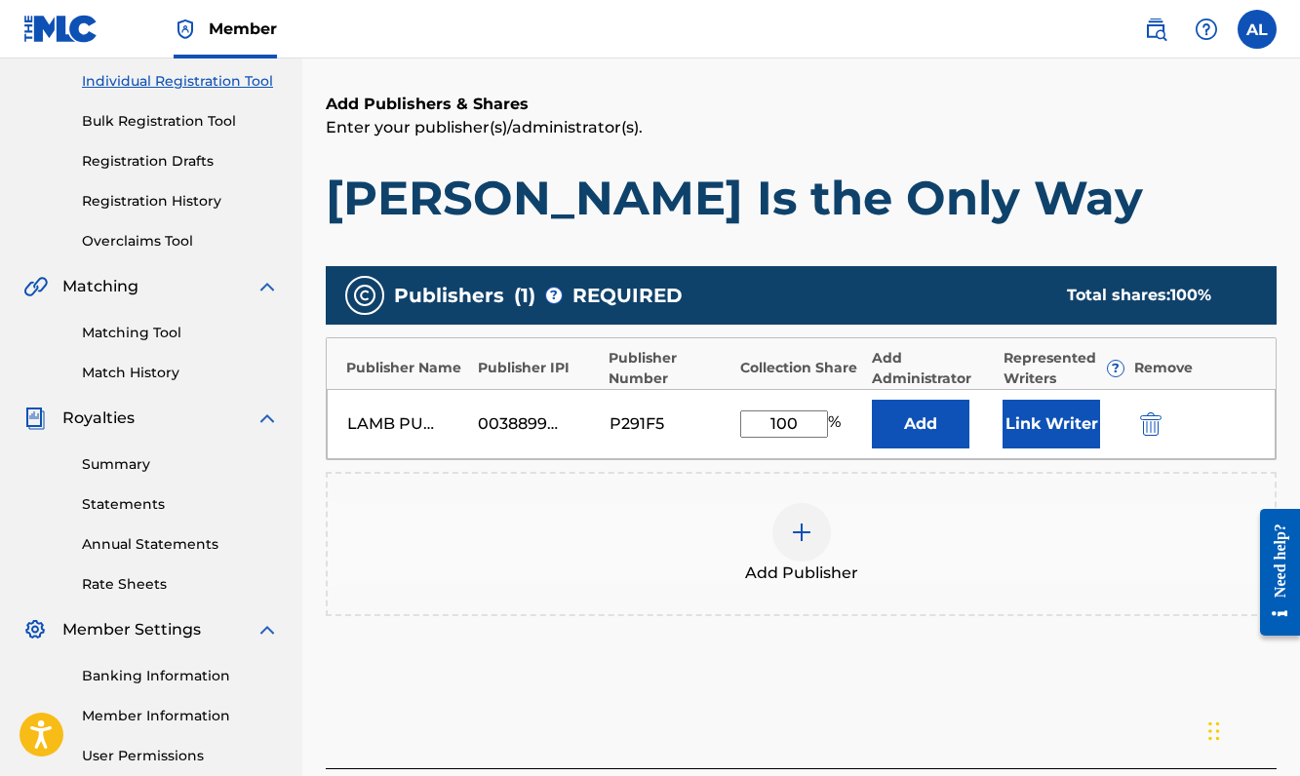
type input "100"
click at [1028, 427] on button "Link Writer" at bounding box center [1051, 424] width 98 height 49
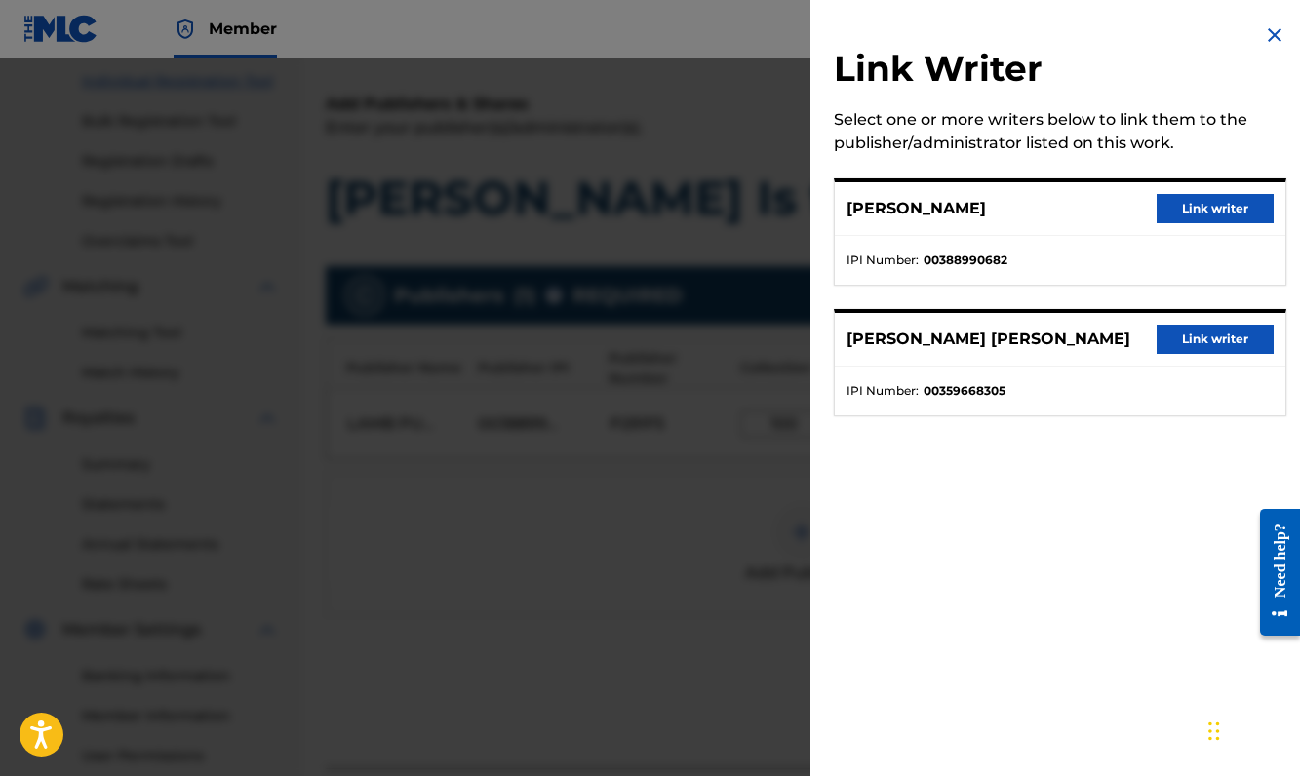
click at [1210, 207] on button "Link writer" at bounding box center [1215, 208] width 117 height 29
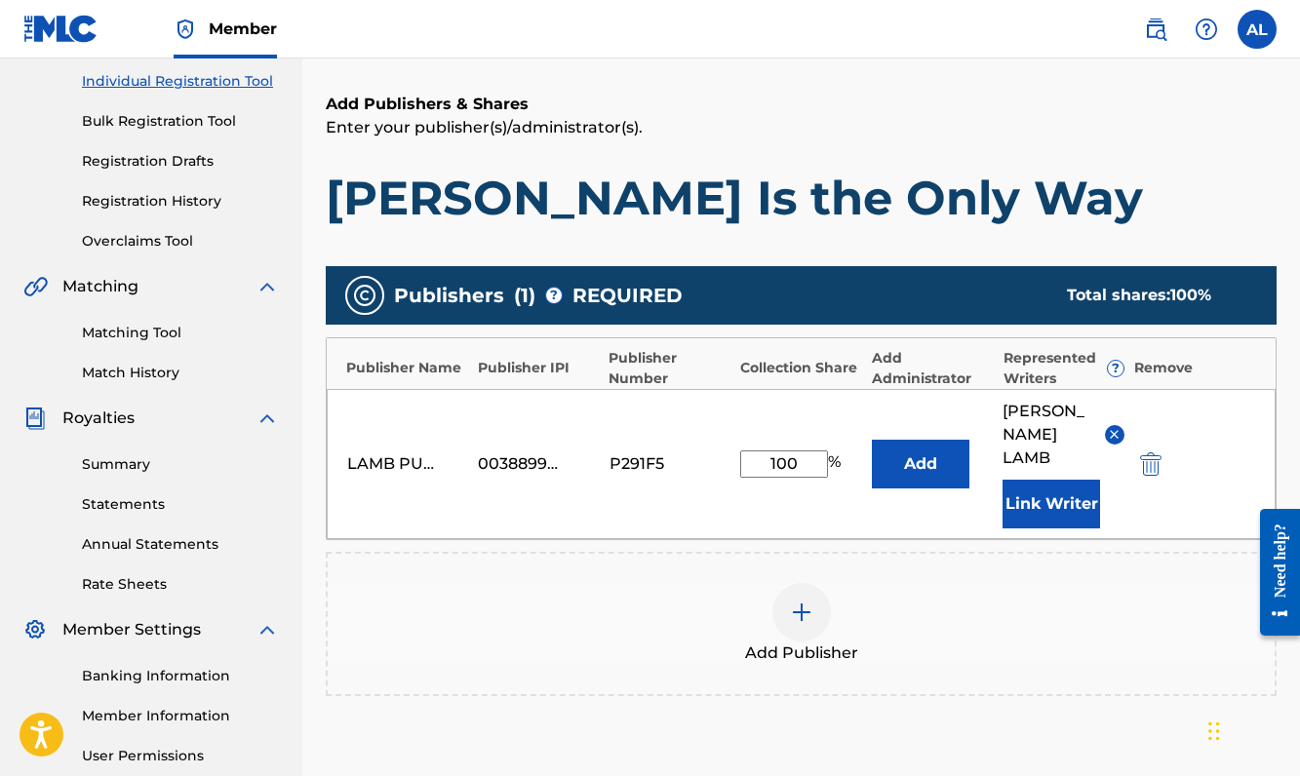
click at [1028, 524] on button "Link Writer" at bounding box center [1051, 504] width 98 height 49
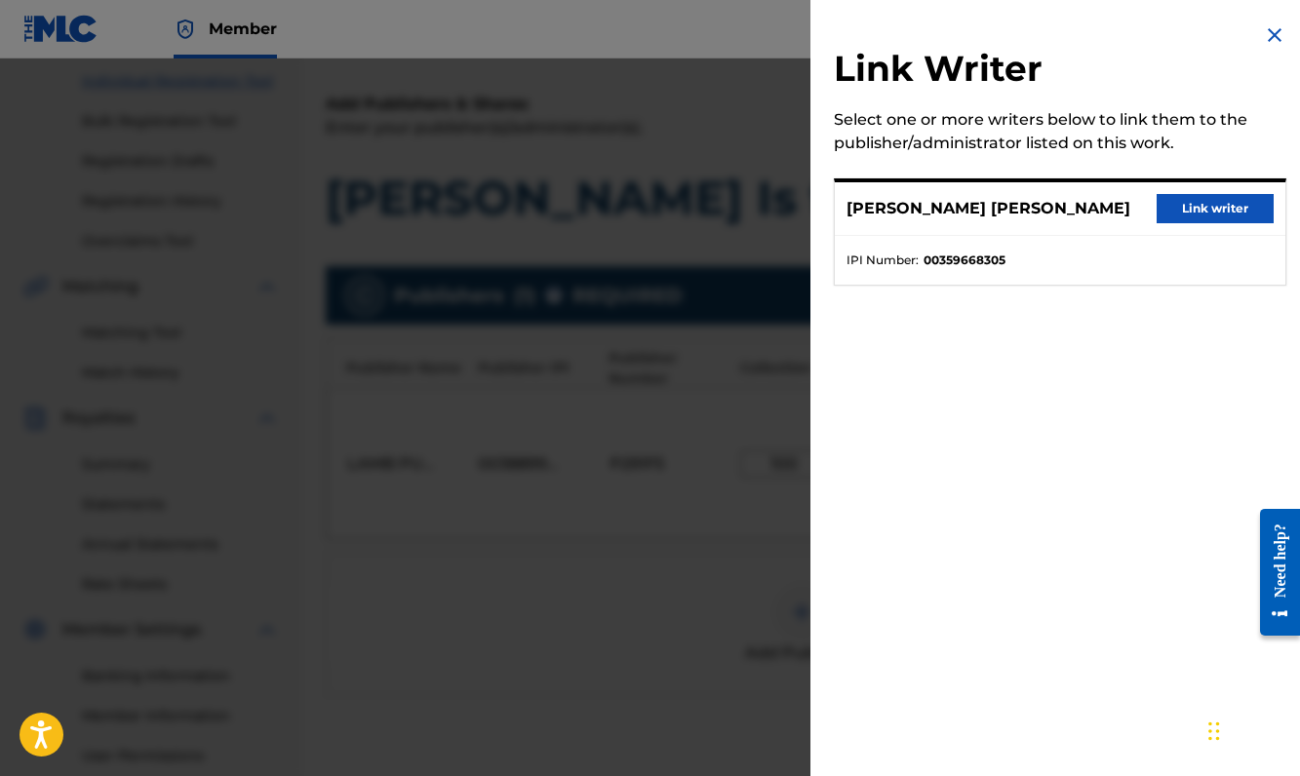
click at [1197, 202] on button "Link writer" at bounding box center [1215, 208] width 117 height 29
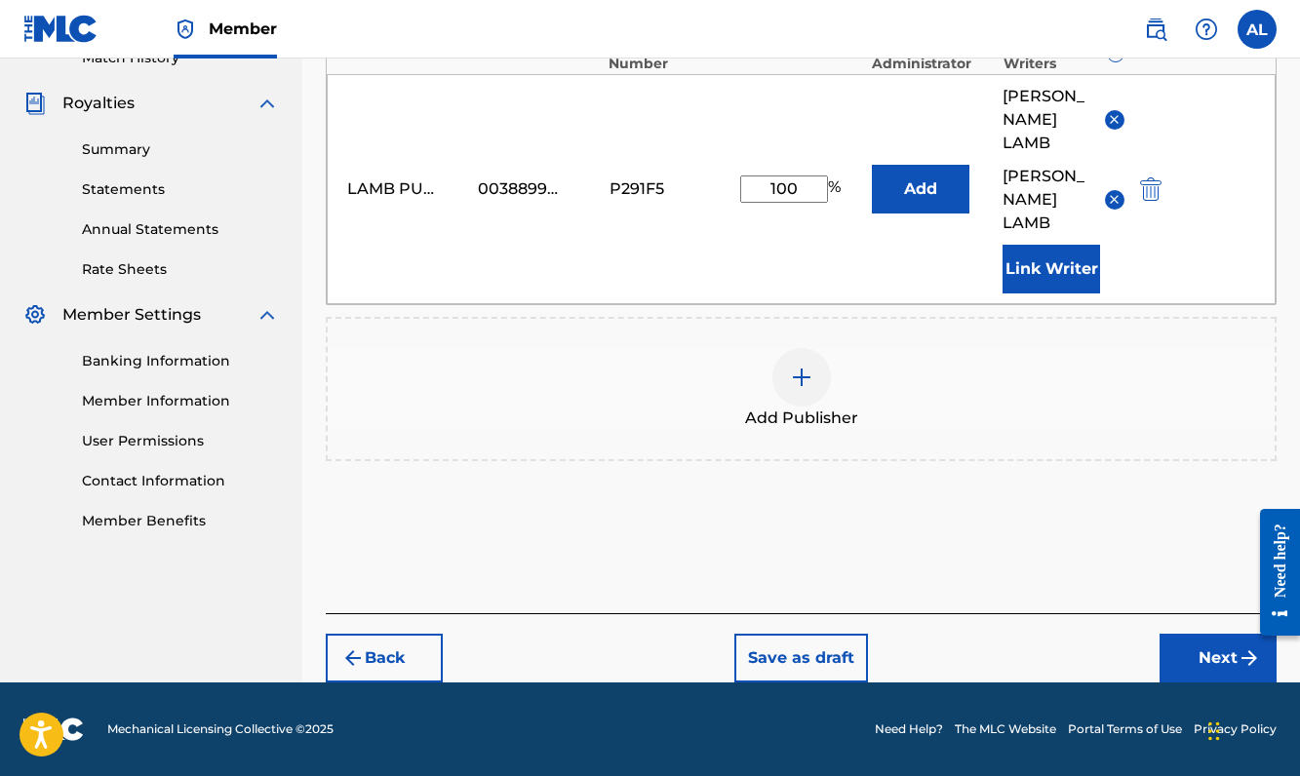
click at [1178, 665] on button "Next" at bounding box center [1217, 658] width 117 height 49
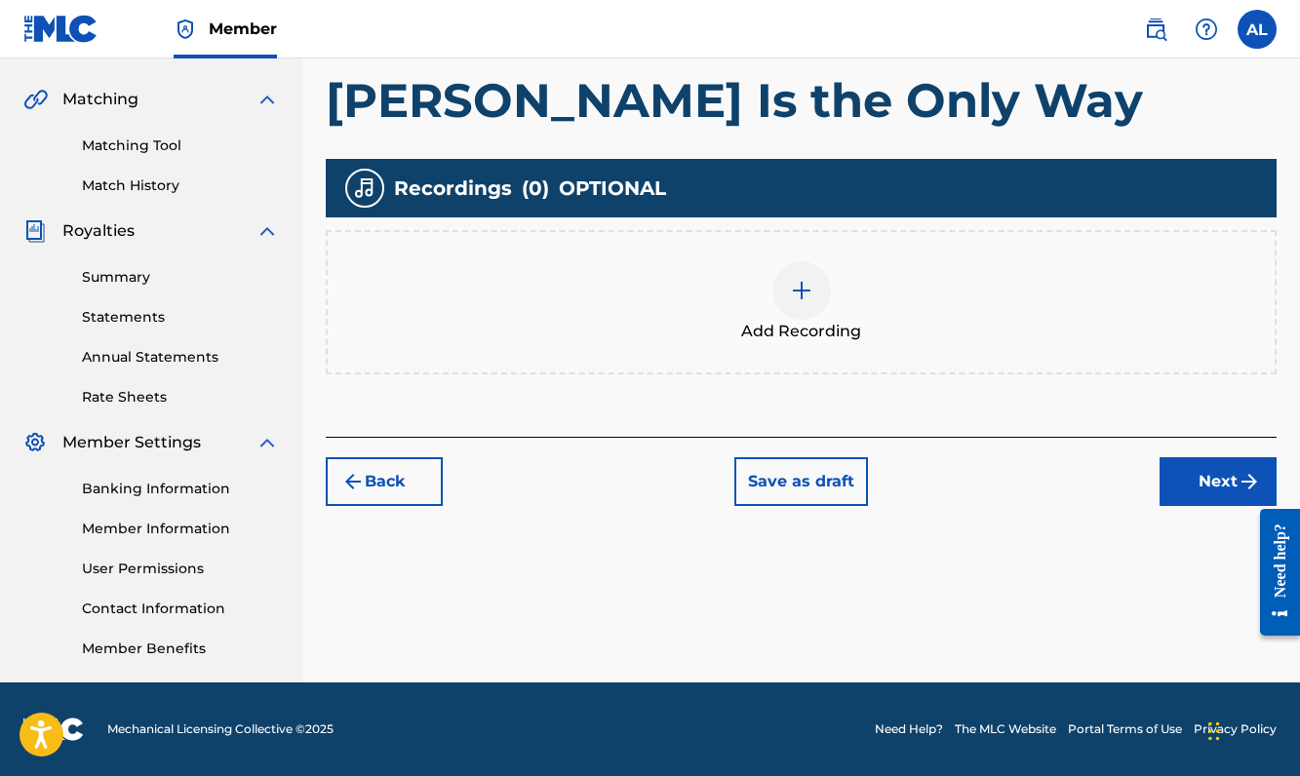
click at [816, 284] on div at bounding box center [801, 290] width 59 height 59
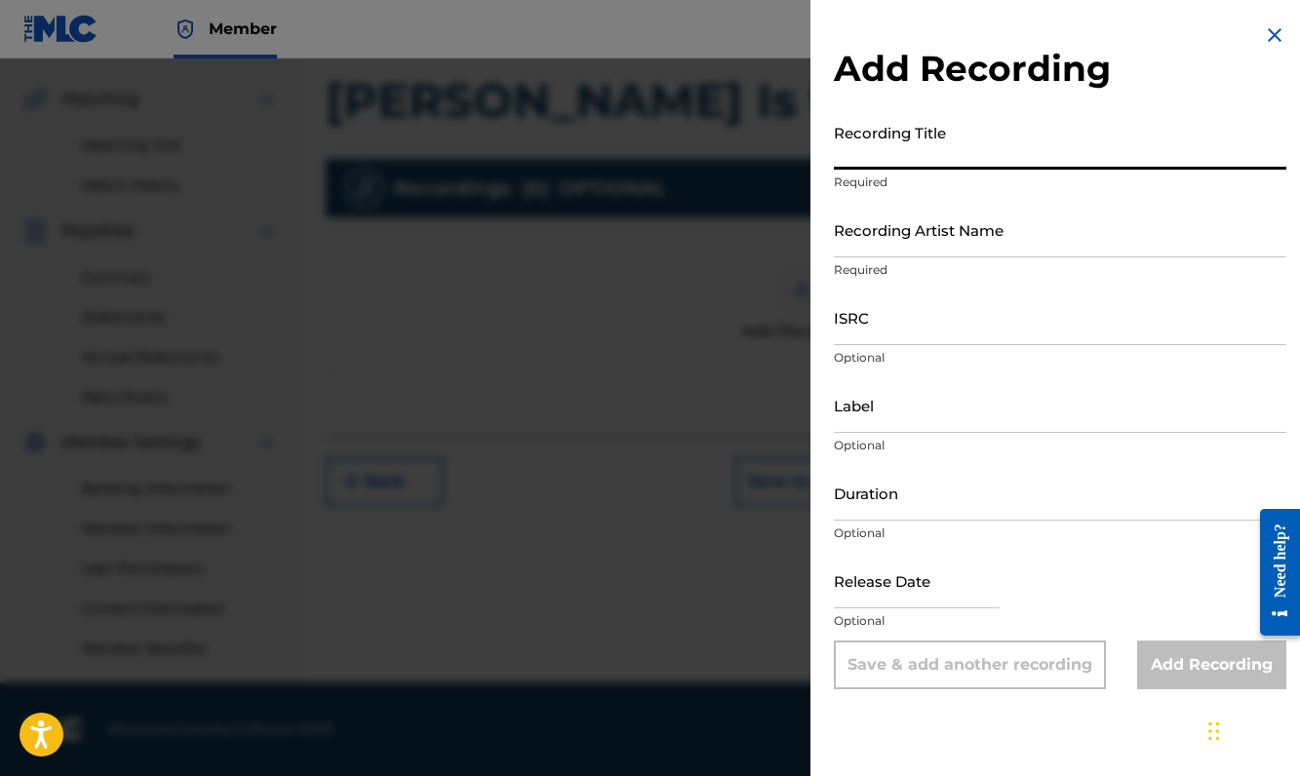
click at [927, 131] on input "Recording Title" at bounding box center [1060, 142] width 452 height 56
type input "[PERSON_NAME] Is the Only Way"
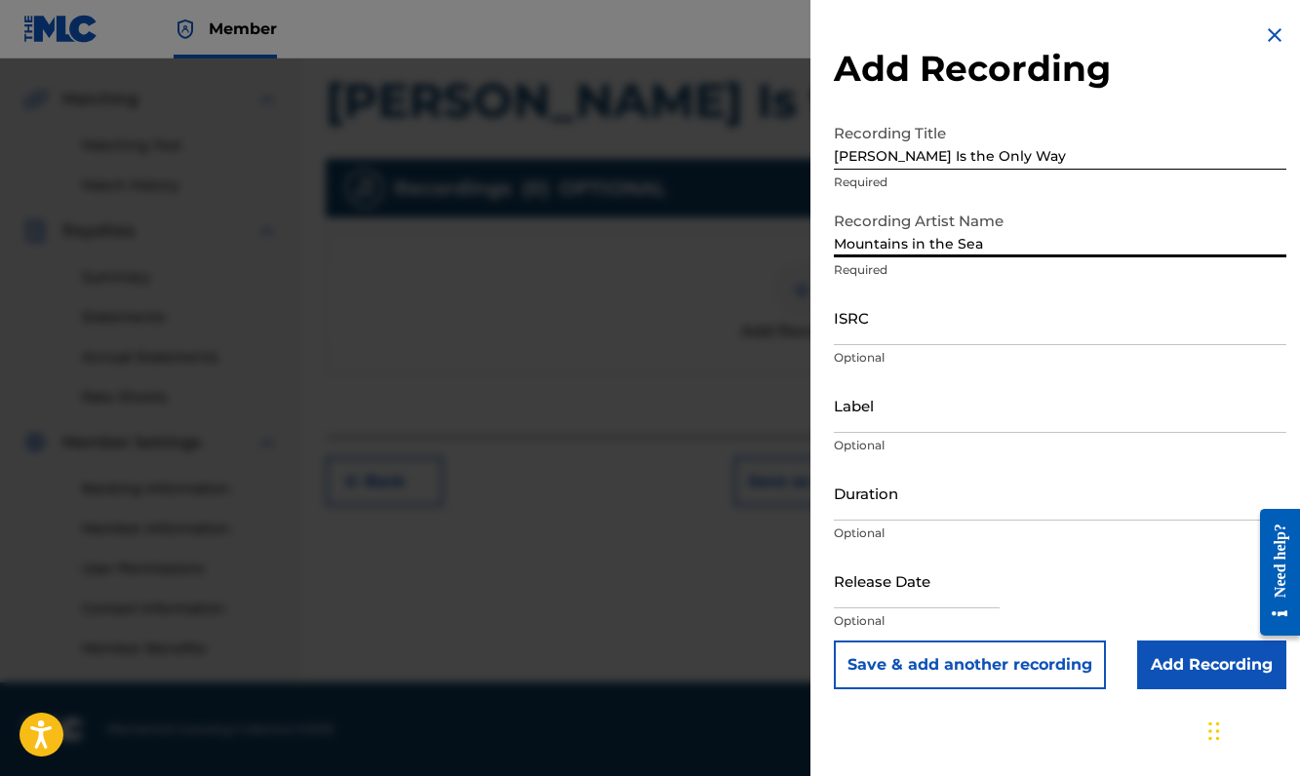
type input "Mountains in the Sea"
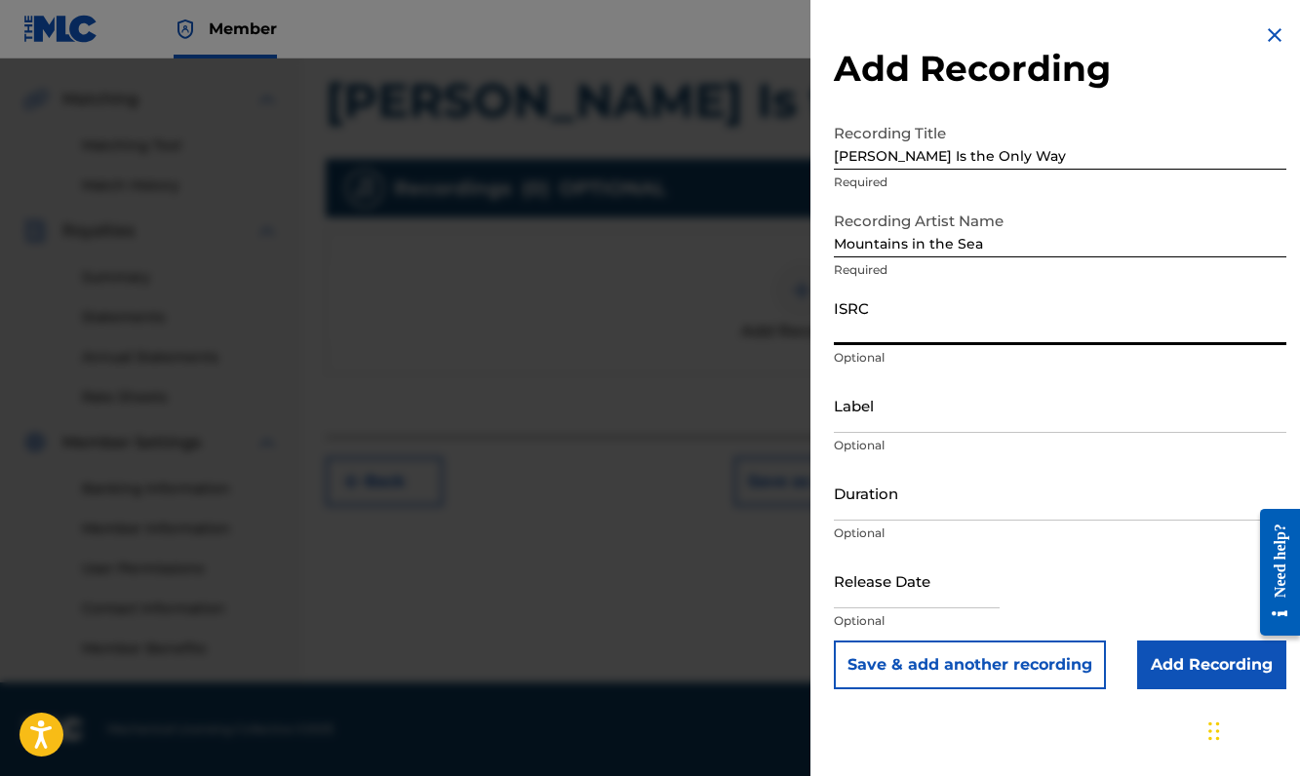
click at [1055, 329] on input "ISRC" at bounding box center [1060, 318] width 452 height 56
paste input "QT3EX2514456"
type input "QT3EX2514456"
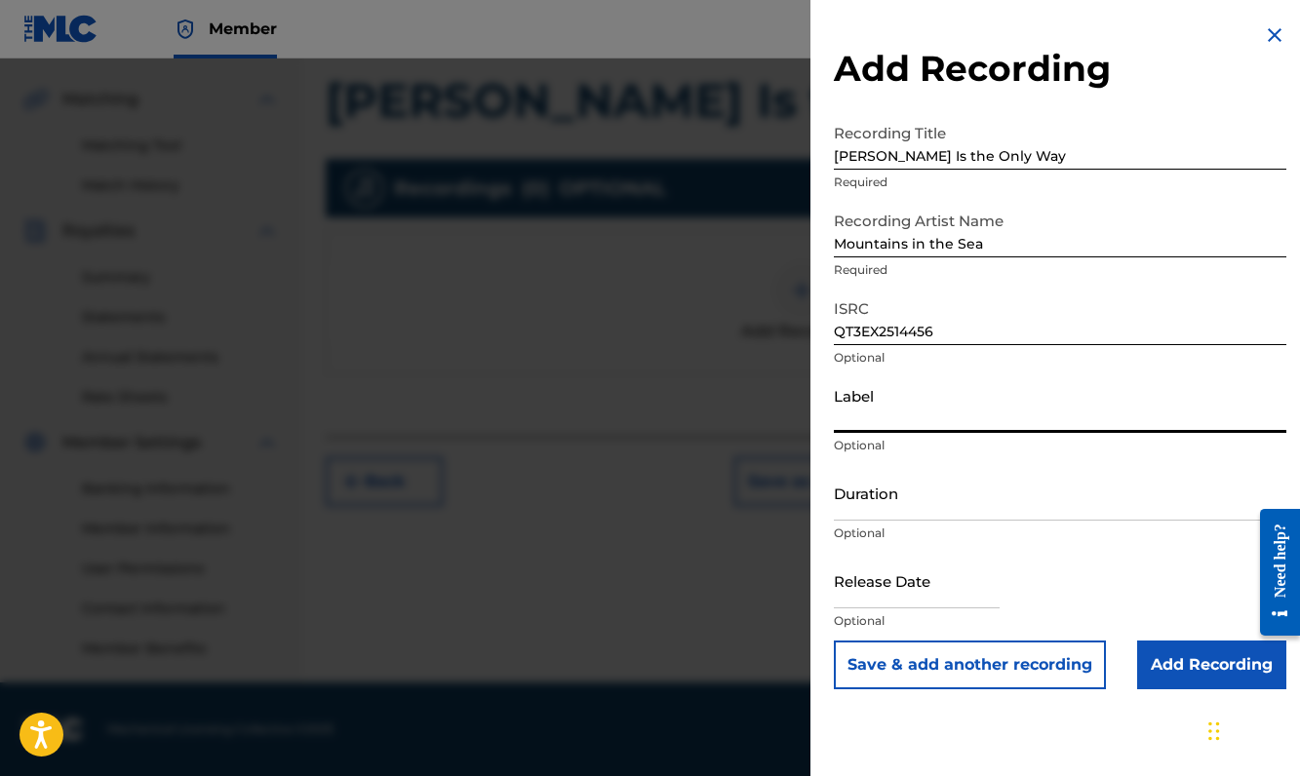
type input ":"
type input "l"
type input "Lamb Records"
click at [993, 527] on p "Optional" at bounding box center [1060, 534] width 452 height 18
click at [994, 510] on input "Duration" at bounding box center [1060, 493] width 452 height 56
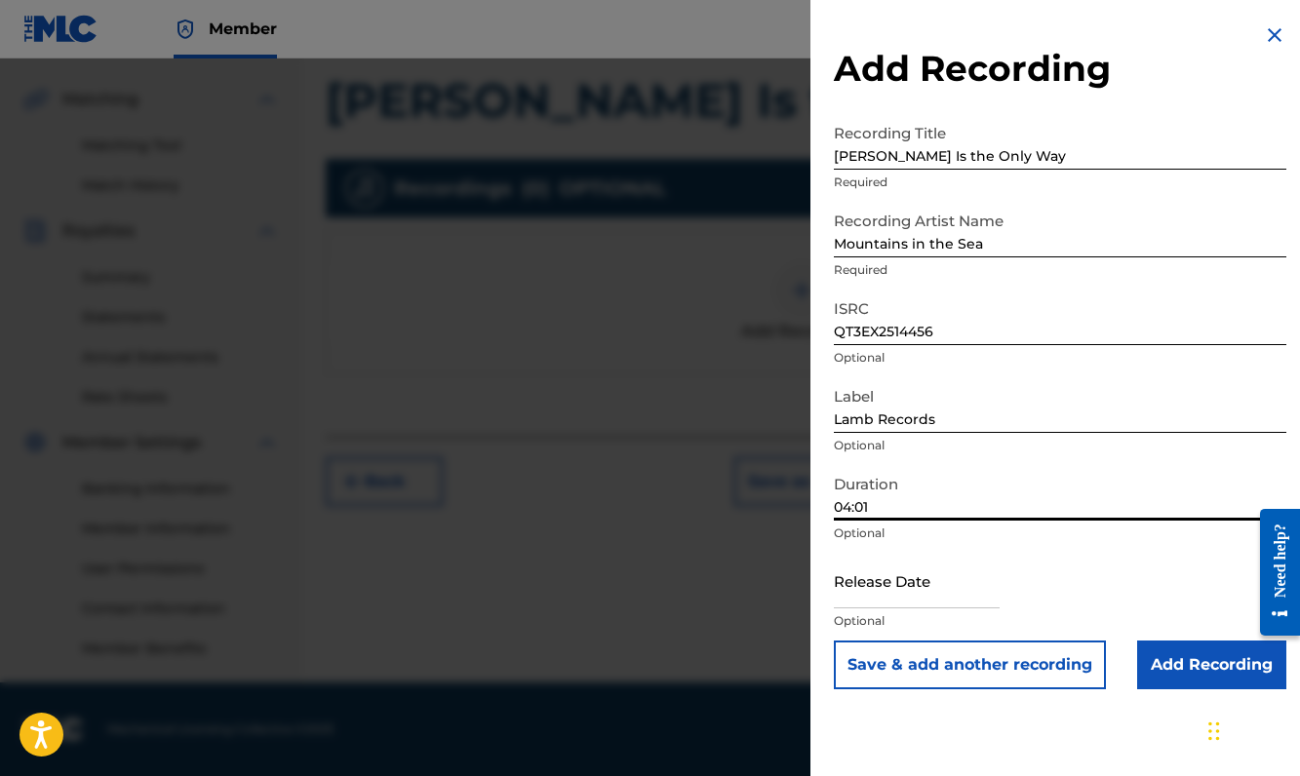
type input "04:01"
click at [914, 592] on input "text" at bounding box center [917, 581] width 166 height 56
select select "8"
select select "2025"
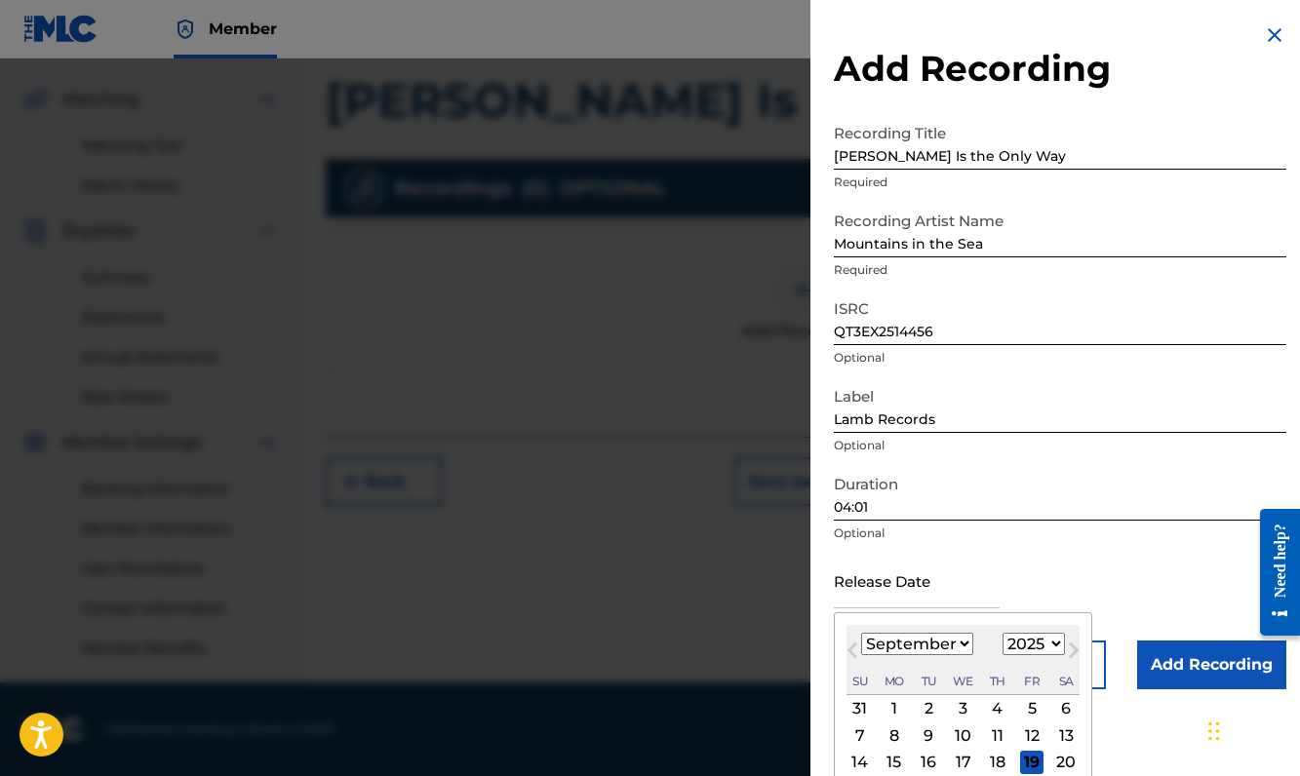
click at [1023, 762] on div "19" at bounding box center [1031, 762] width 23 height 23
type input "[DATE]"
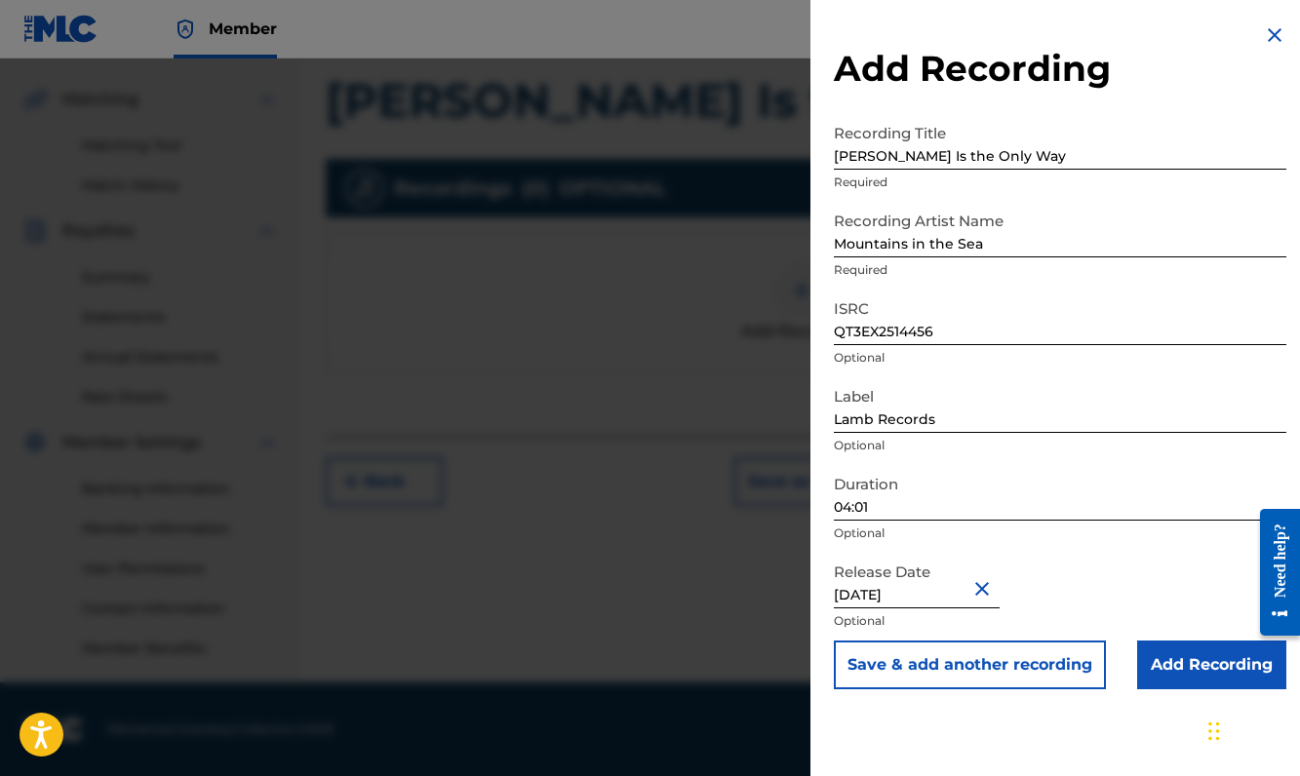
click at [1196, 681] on input "Add Recording" at bounding box center [1211, 665] width 149 height 49
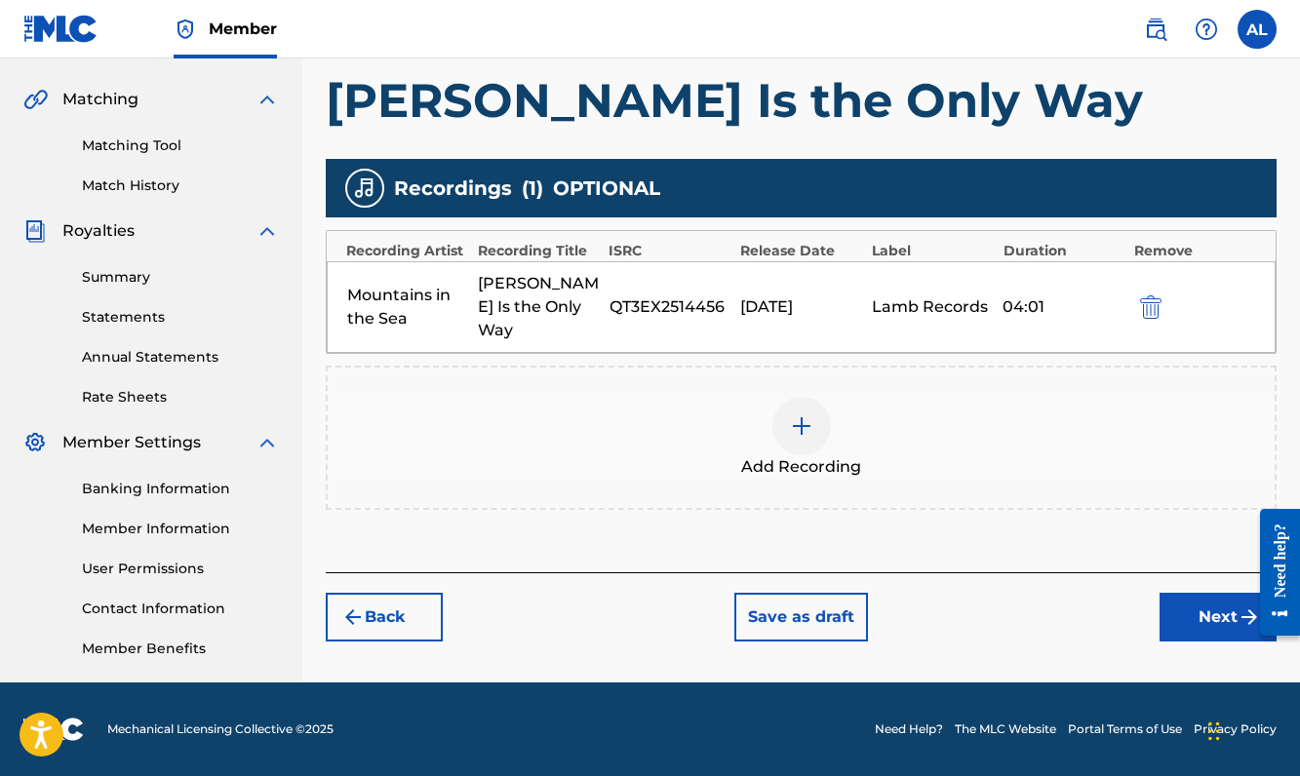
click at [1207, 600] on button "Next" at bounding box center [1217, 617] width 117 height 49
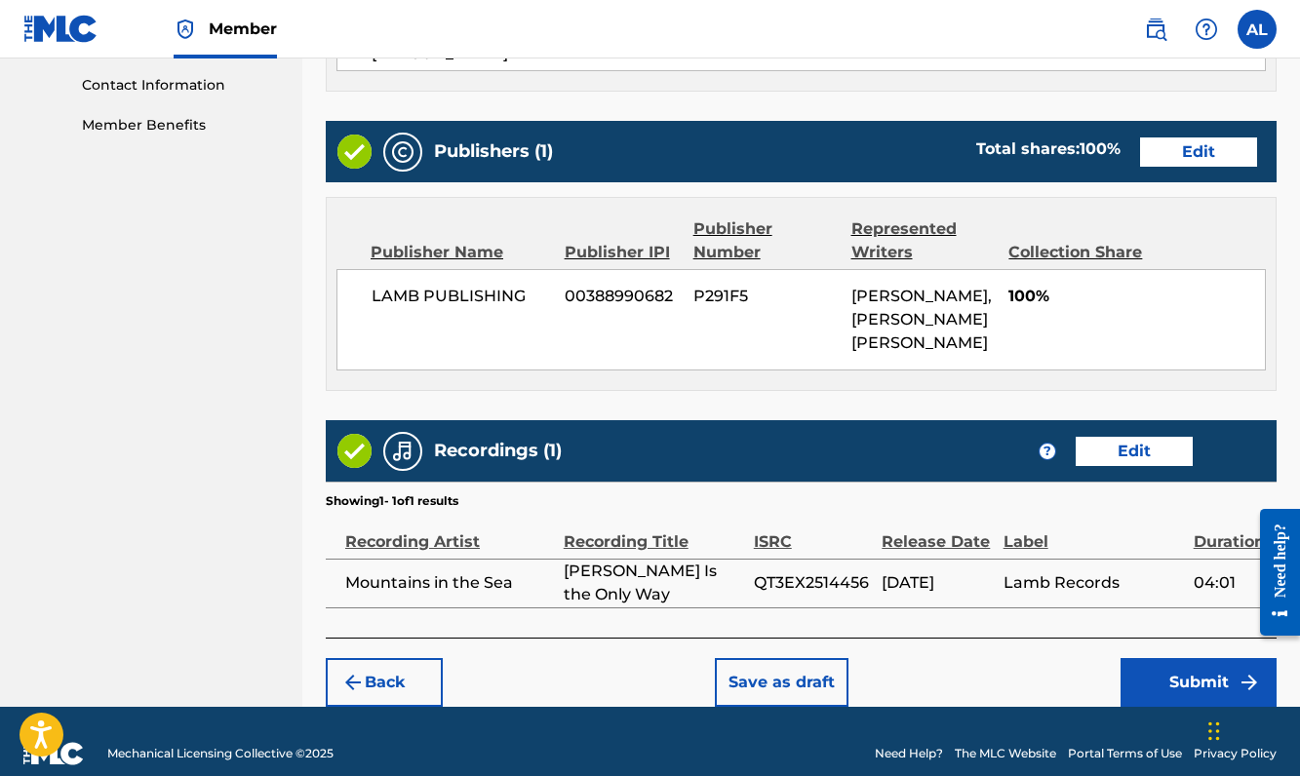
scroll to position [956, 0]
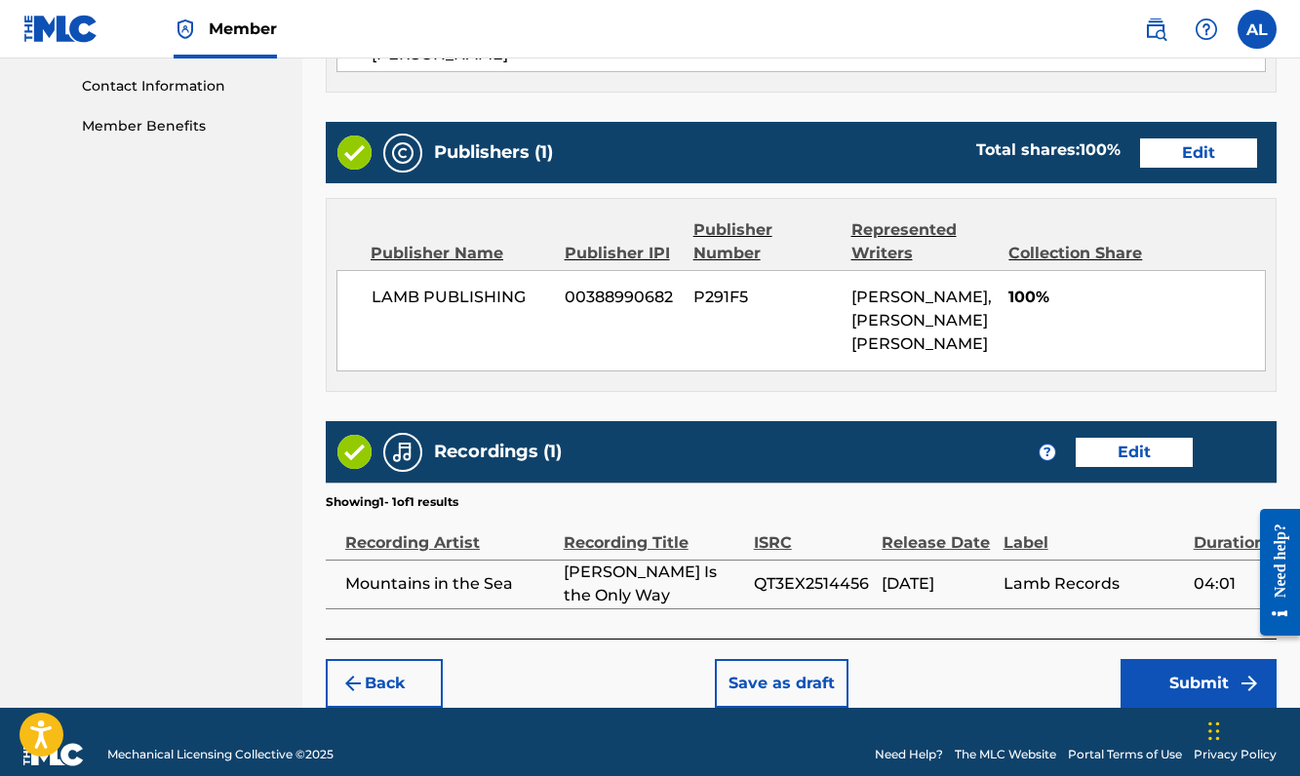
click at [1201, 659] on button "Submit" at bounding box center [1198, 683] width 156 height 49
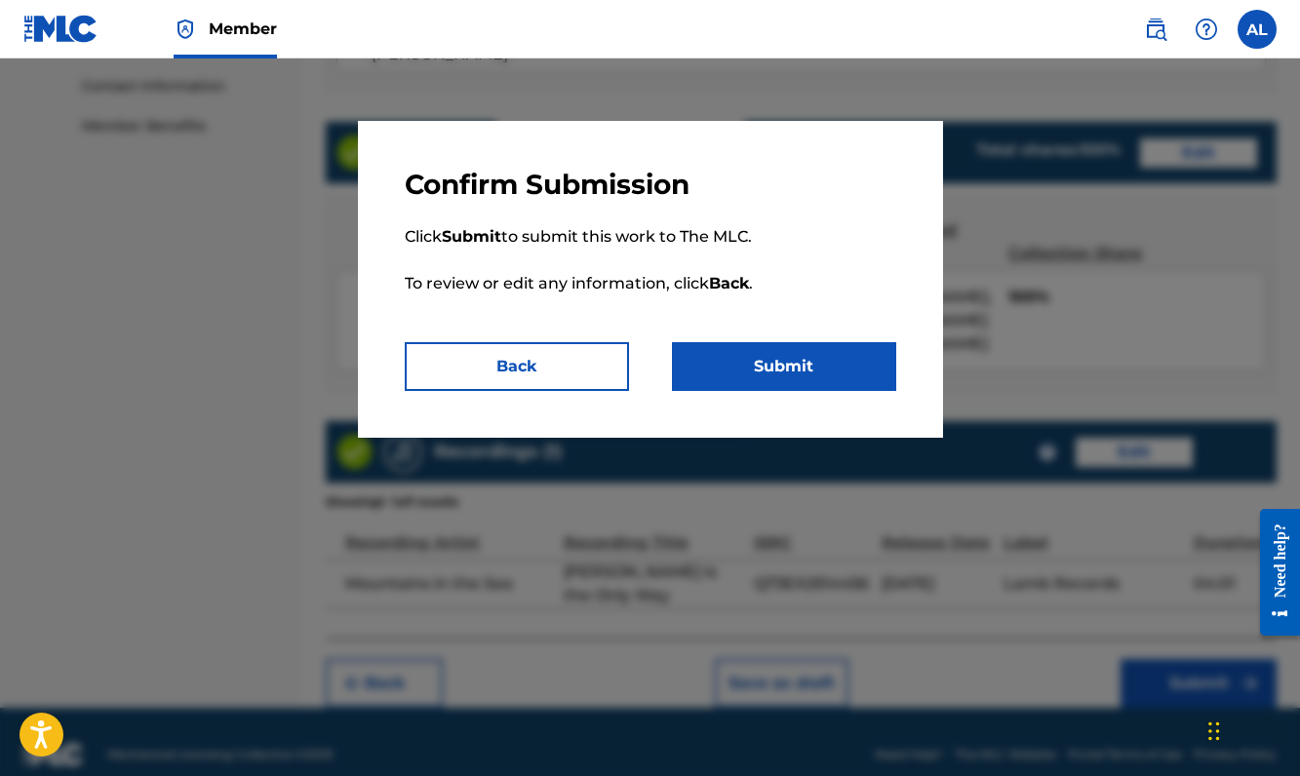
click at [834, 361] on button "Submit" at bounding box center [784, 366] width 224 height 49
